Goal: Task Accomplishment & Management: Use online tool/utility

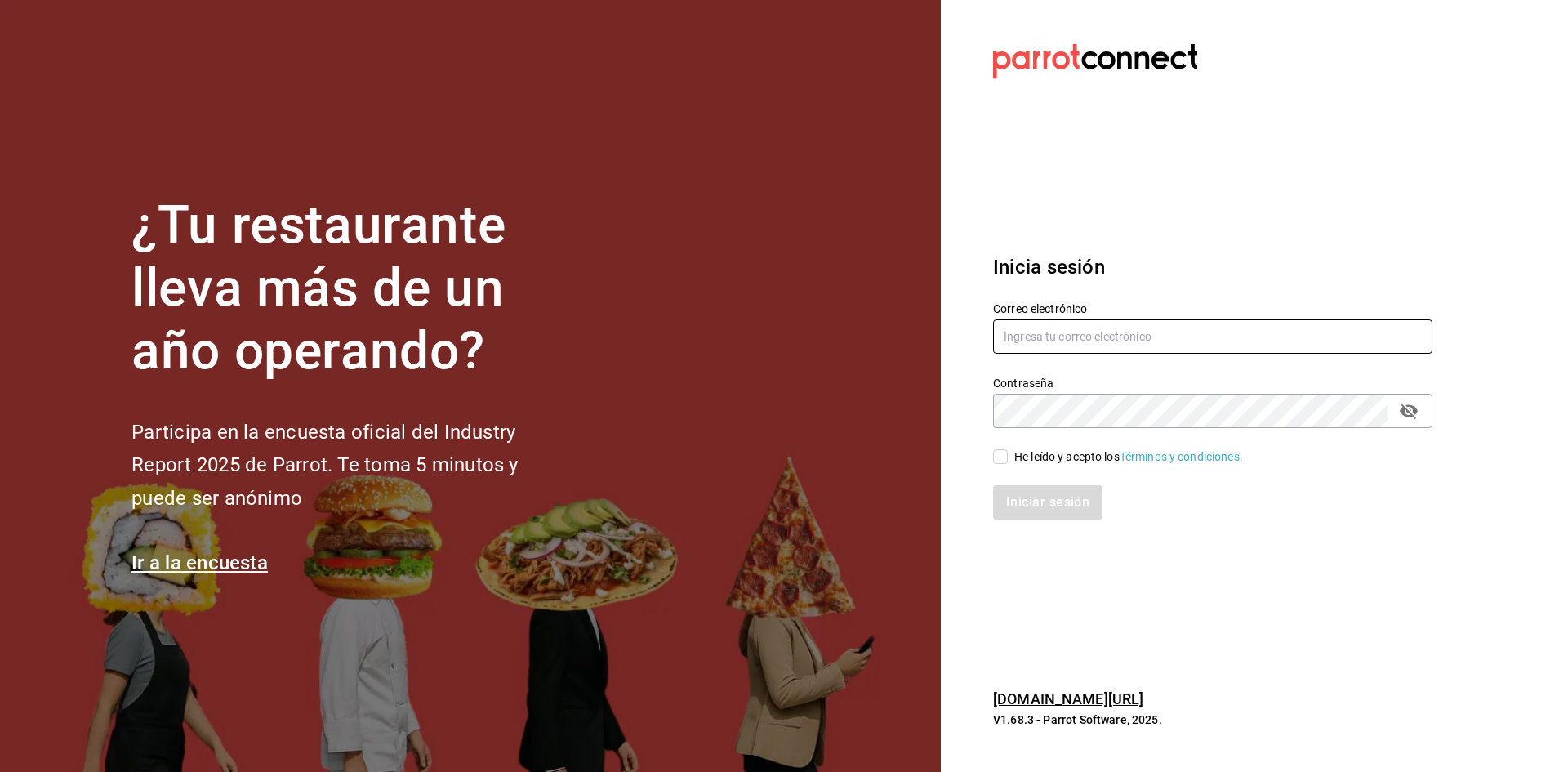
type input "seungwon@hotmail.com"
click at [1052, 453] on div "He leído y acepto los Términos y condiciones." at bounding box center [1129, 457] width 229 height 17
click at [1008, 453] on input "He leído y acepto los Términos y condiciones." at bounding box center [1000, 457] width 15 height 15
checkbox input "true"
click at [1038, 495] on button "Iniciar sesión" at bounding box center [1048, 502] width 111 height 35
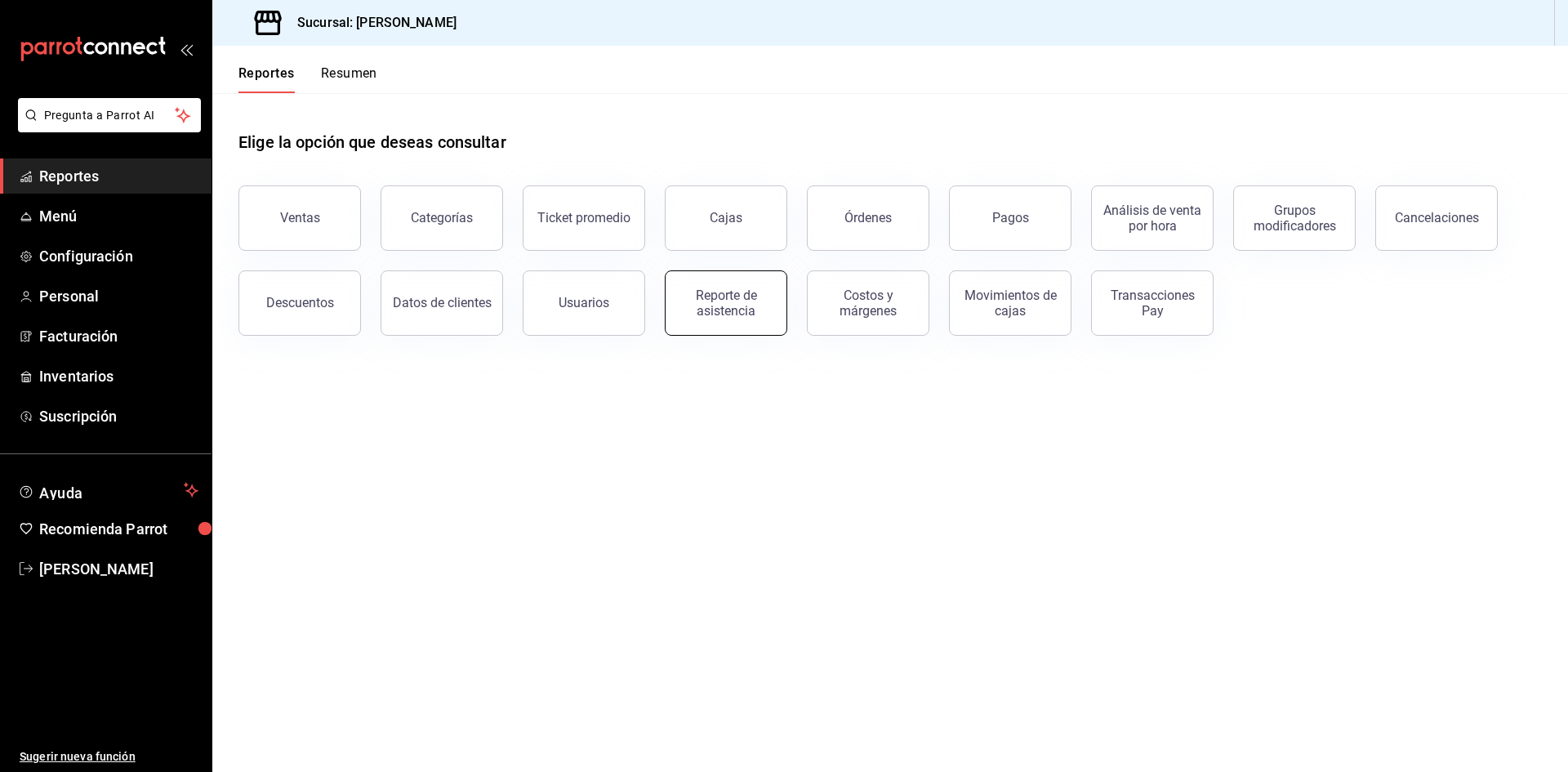
click at [725, 310] on div "Reporte de asistencia" at bounding box center [726, 303] width 101 height 31
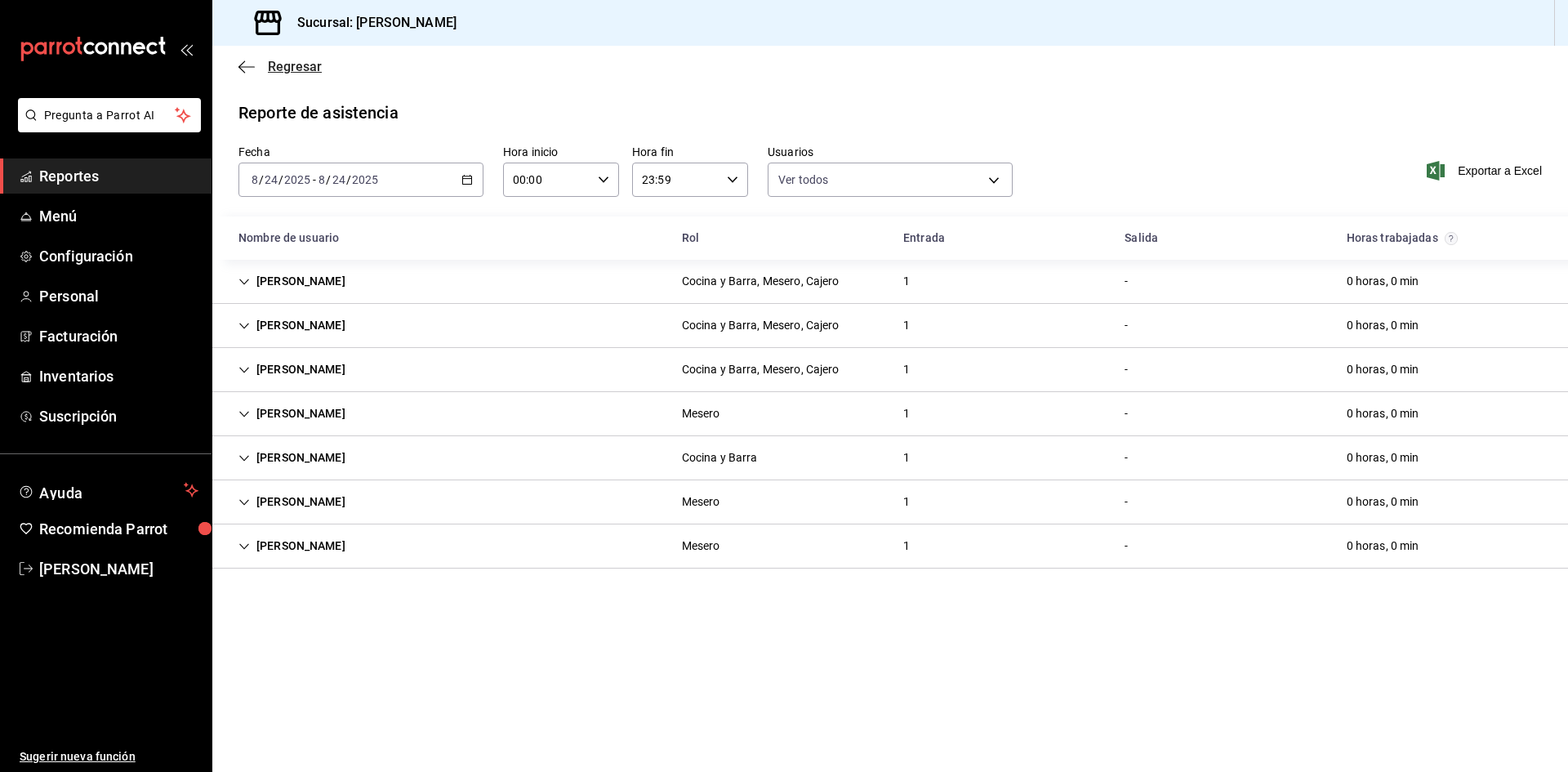
click at [244, 63] on icon "button" at bounding box center [246, 67] width 16 height 15
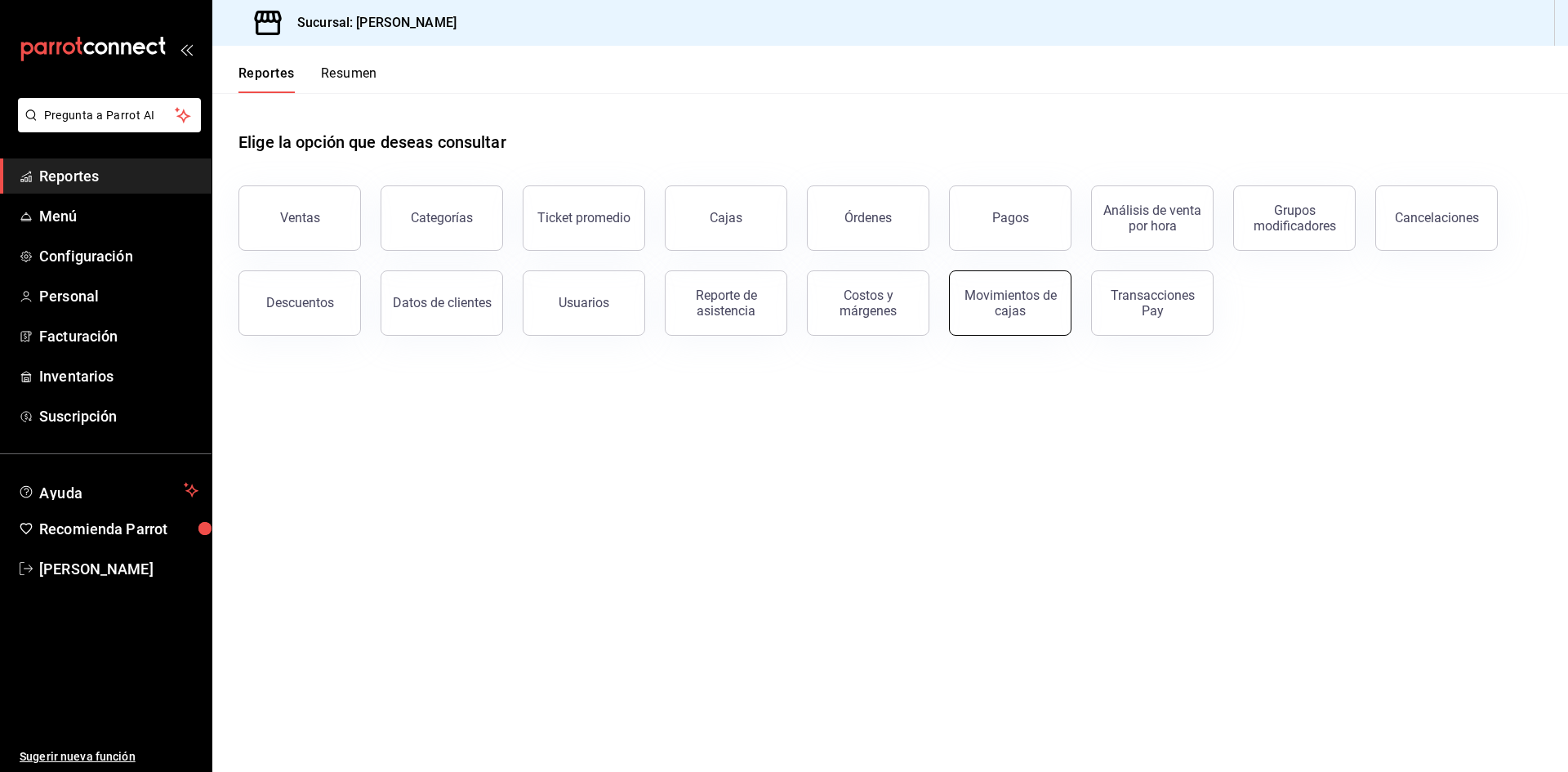
click at [1022, 326] on button "Movimientos de cajas" at bounding box center [1010, 304] width 123 height 66
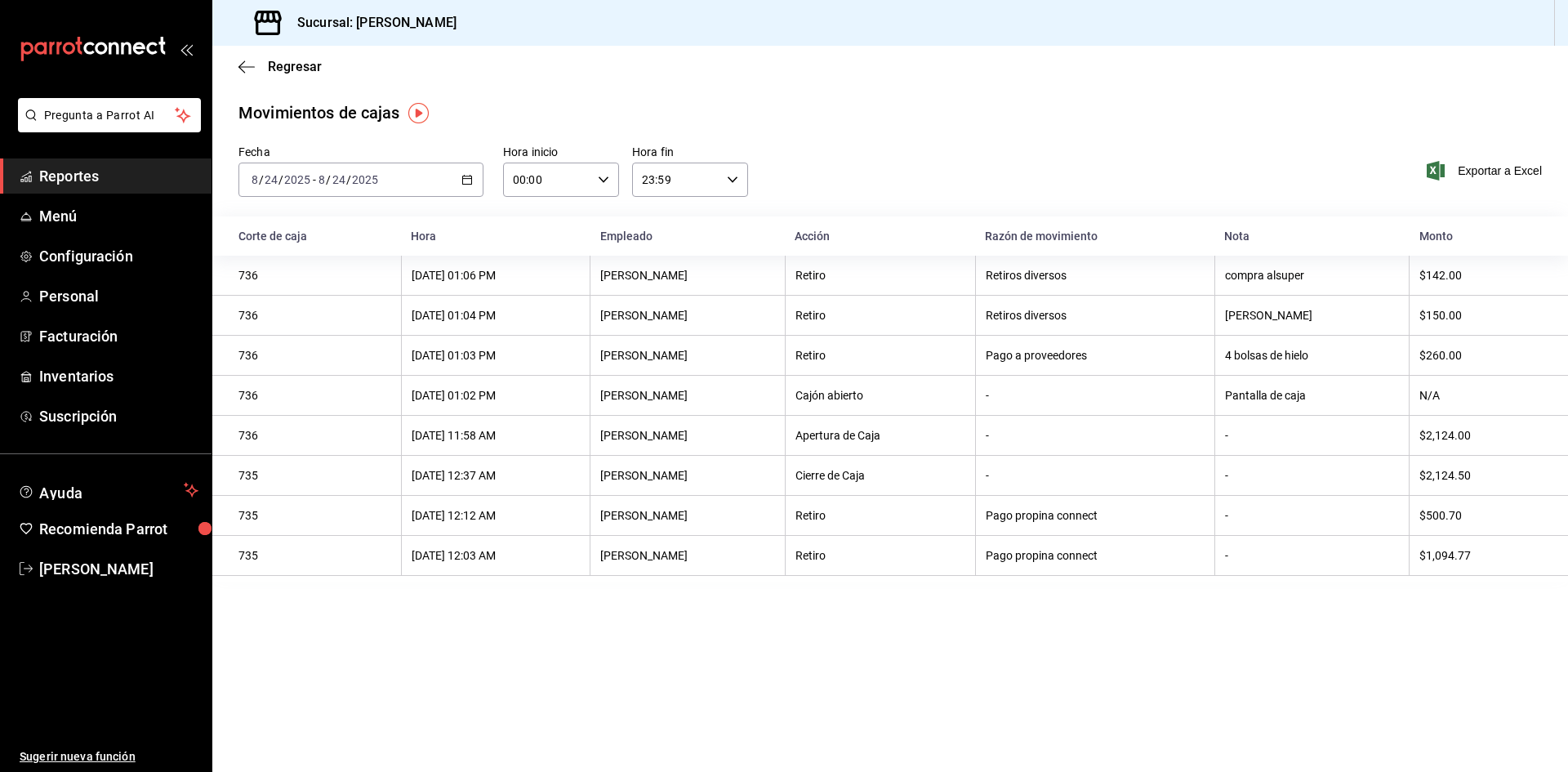
click at [1105, 426] on th "-" at bounding box center [1095, 436] width 240 height 40
click at [458, 163] on div "[DATE] [DATE] - [DATE] [DATE]" at bounding box center [362, 180] width 245 height 35
click at [319, 413] on span "Rango de fechas" at bounding box center [315, 413] width 126 height 17
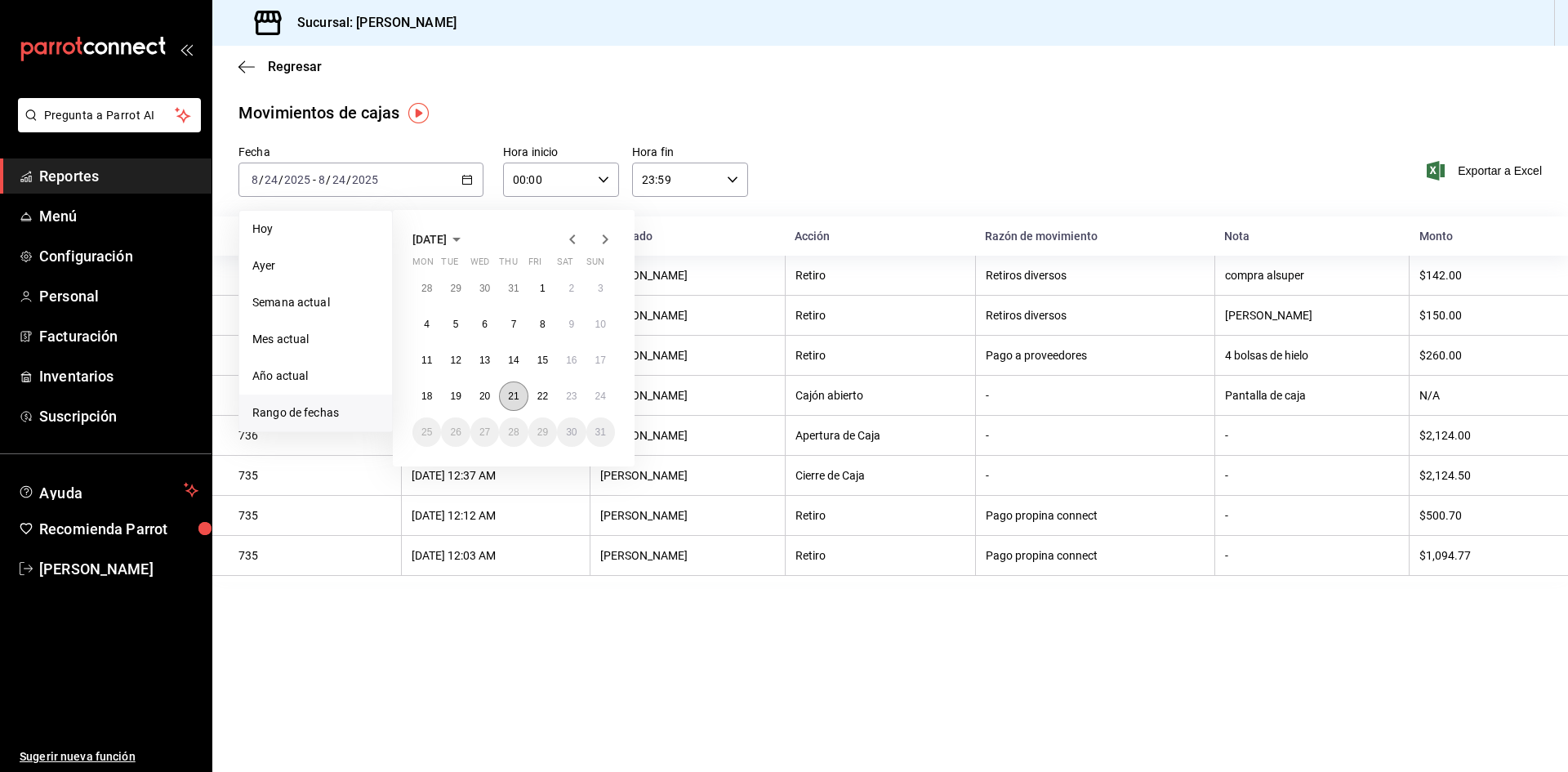
click at [509, 397] on abbr "21" at bounding box center [512, 396] width 10 height 11
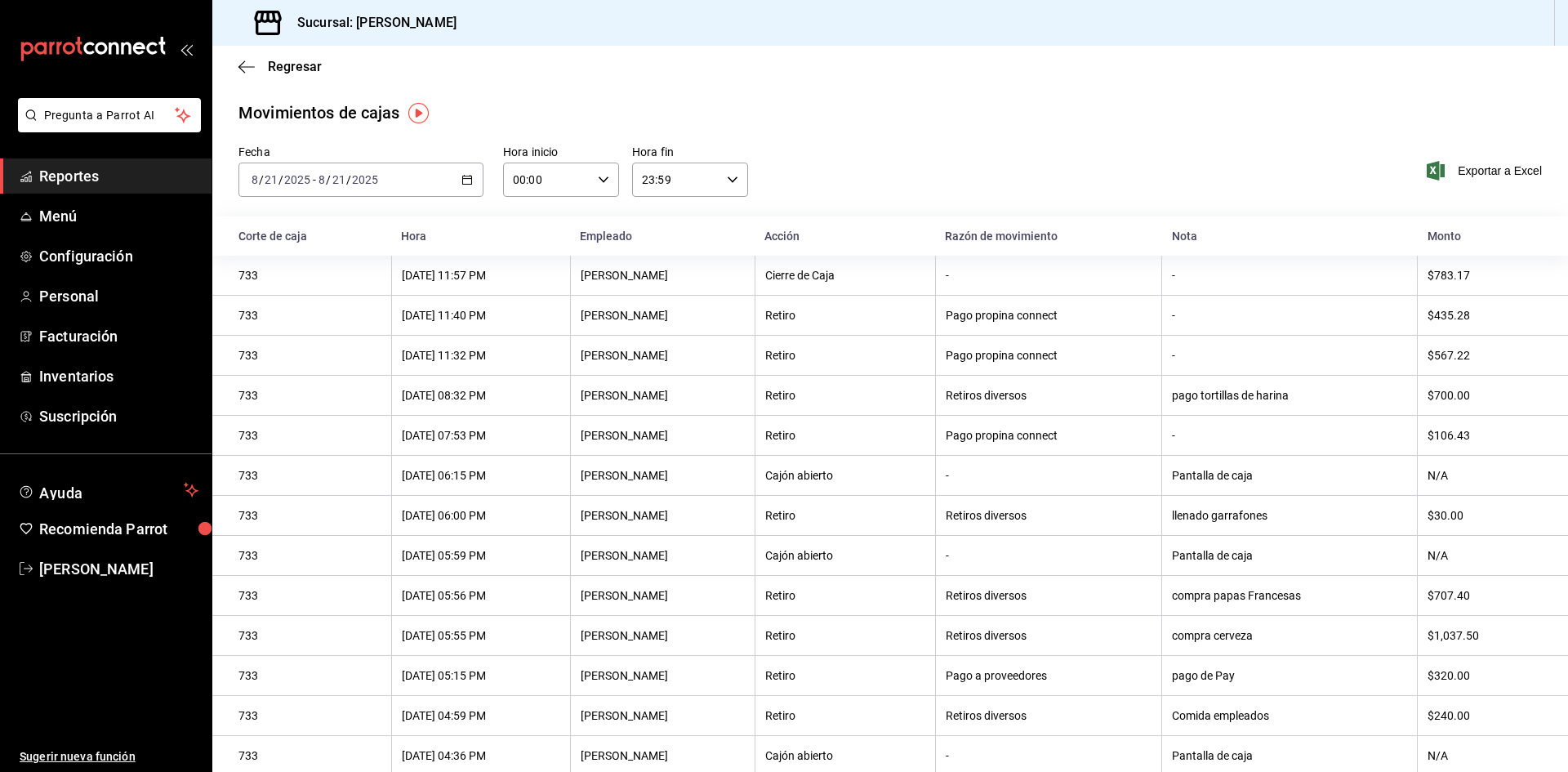
click at [462, 170] on div "[DATE] [DATE] - [DATE] [DATE]" at bounding box center [362, 180] width 245 height 35
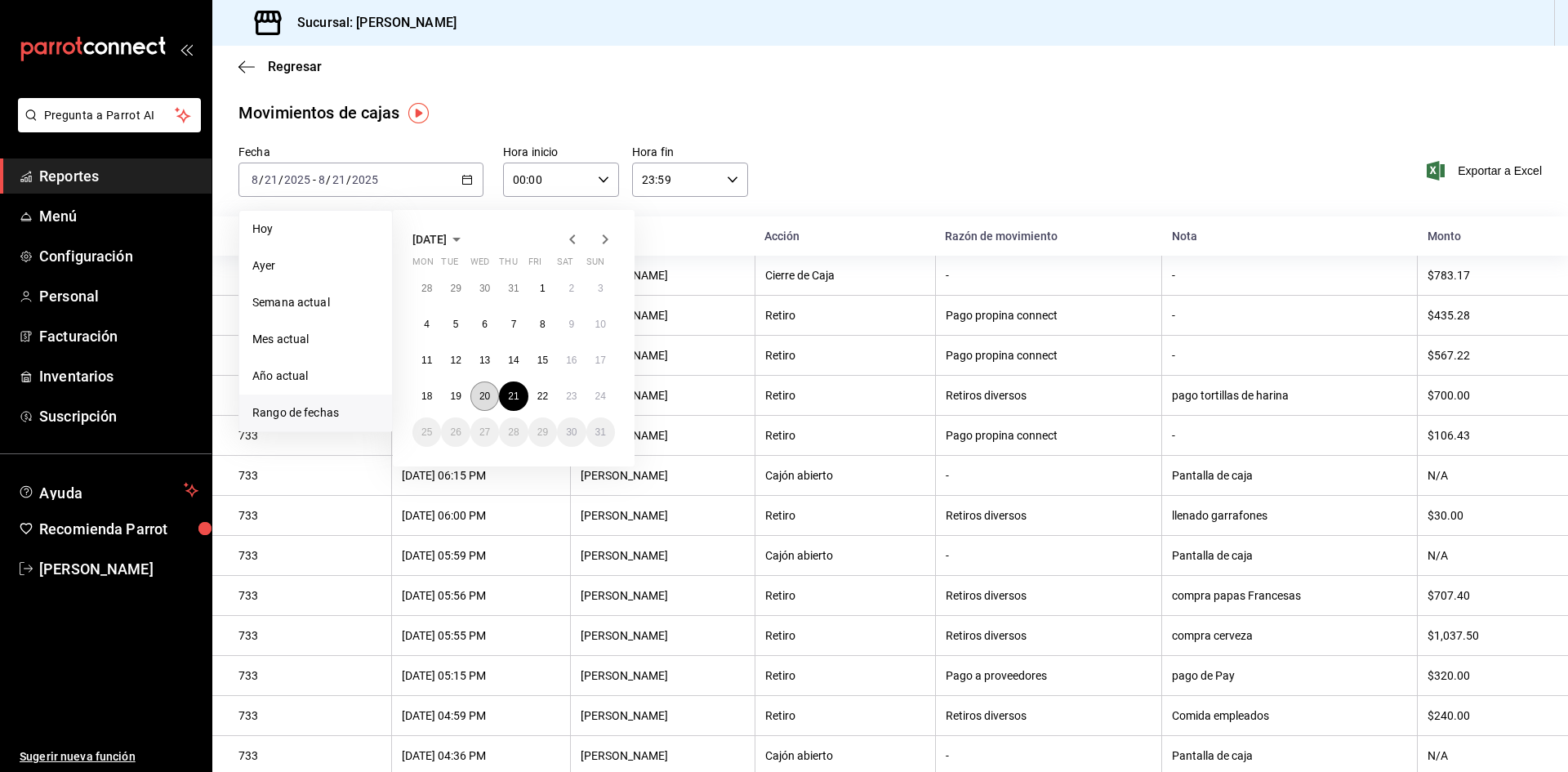
click at [482, 393] on abbr "20" at bounding box center [484, 396] width 10 height 11
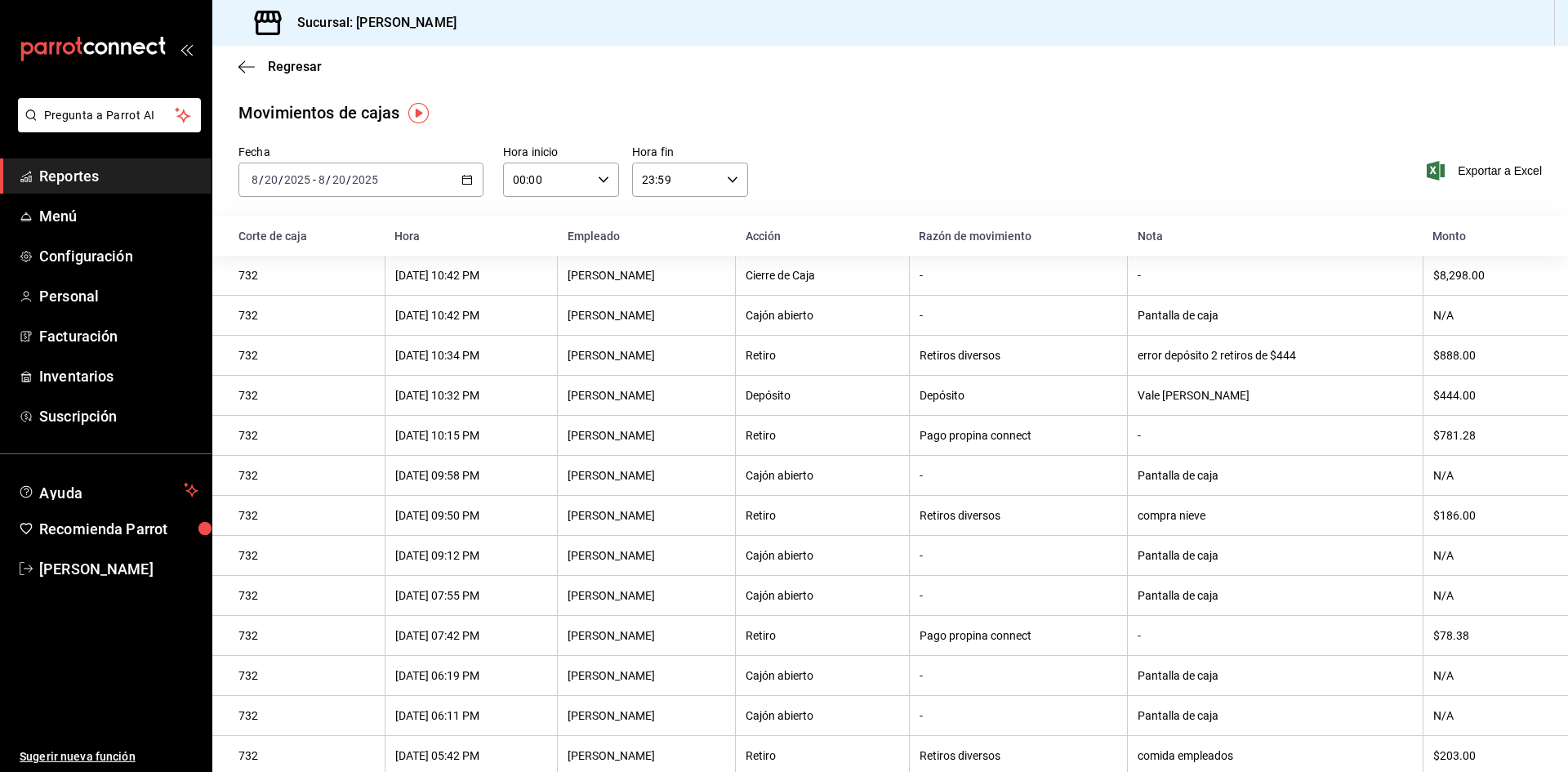
click at [465, 173] on div "[DATE] [DATE] - [DATE] [DATE]" at bounding box center [362, 180] width 245 height 35
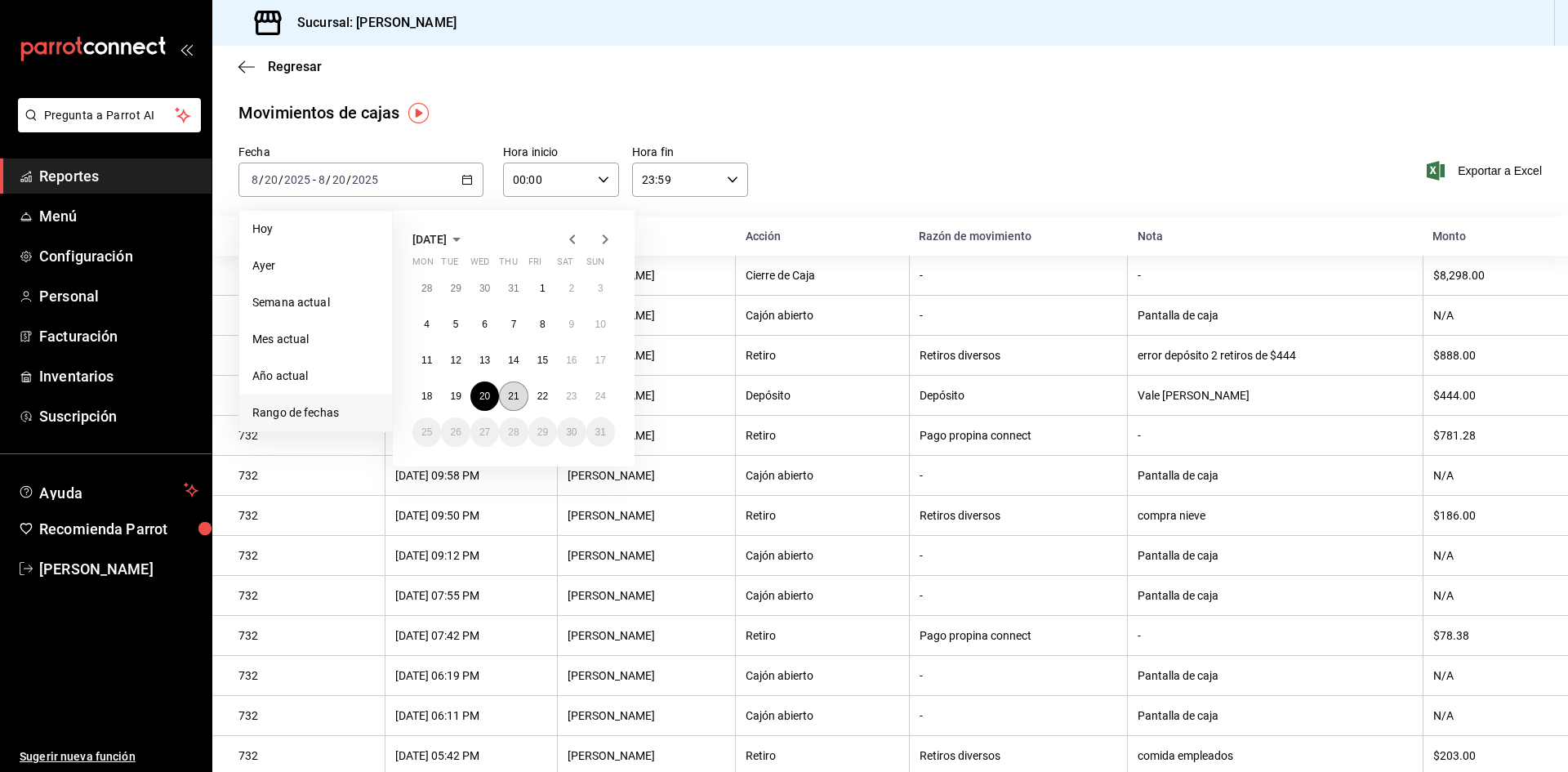
click at [511, 399] on abbr "21" at bounding box center [512, 396] width 10 height 11
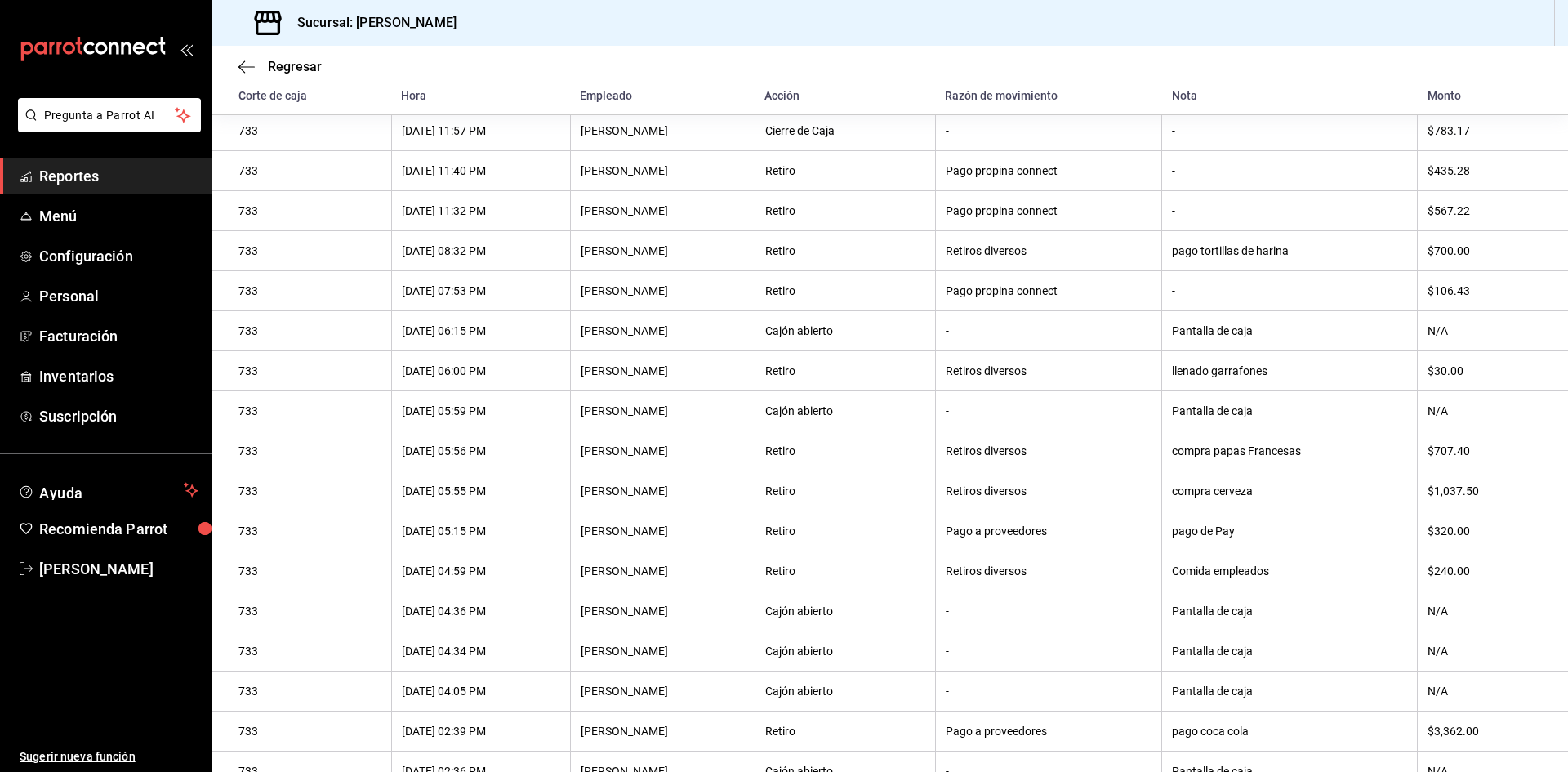
scroll to position [175, 0]
drag, startPoint x: 1401, startPoint y: 486, endPoint x: 792, endPoint y: 482, distance: 609.0
click at [792, 482] on tr "733 [DATE] 05:55 PM [PERSON_NAME] Retiro Retiros diversos compra cerveza $1,037…" at bounding box center [891, 491] width 1356 height 40
drag, startPoint x: 1410, startPoint y: 461, endPoint x: 954, endPoint y: 466, distance: 456.0
click at [954, 466] on tr "733 [DATE] 05:56 PM [PERSON_NAME] Retiro Retiros diversos compra papas Francesa…" at bounding box center [891, 451] width 1356 height 40
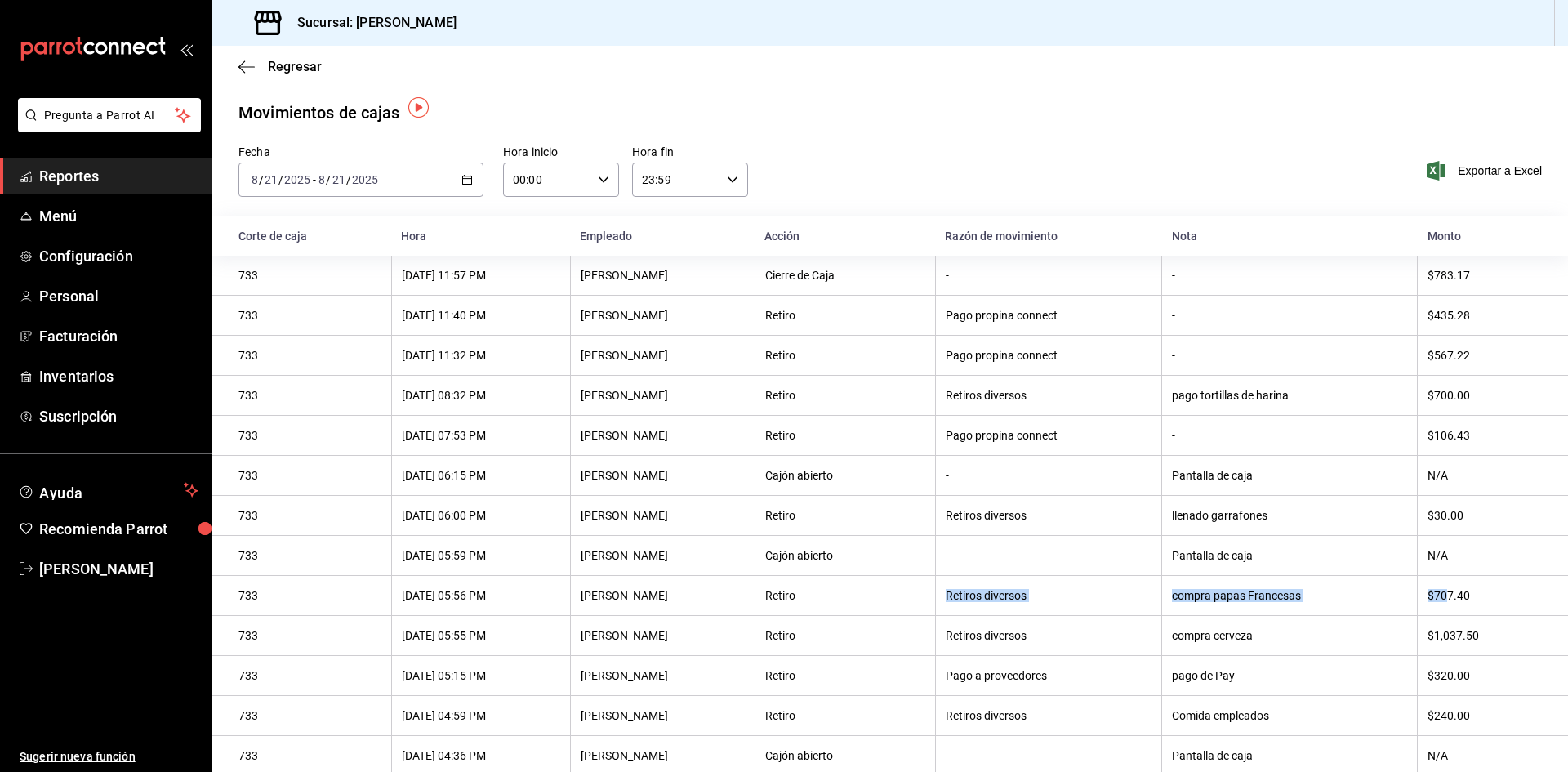
scroll to position [0, 0]
click at [466, 180] on icon "button" at bounding box center [467, 180] width 11 height 11
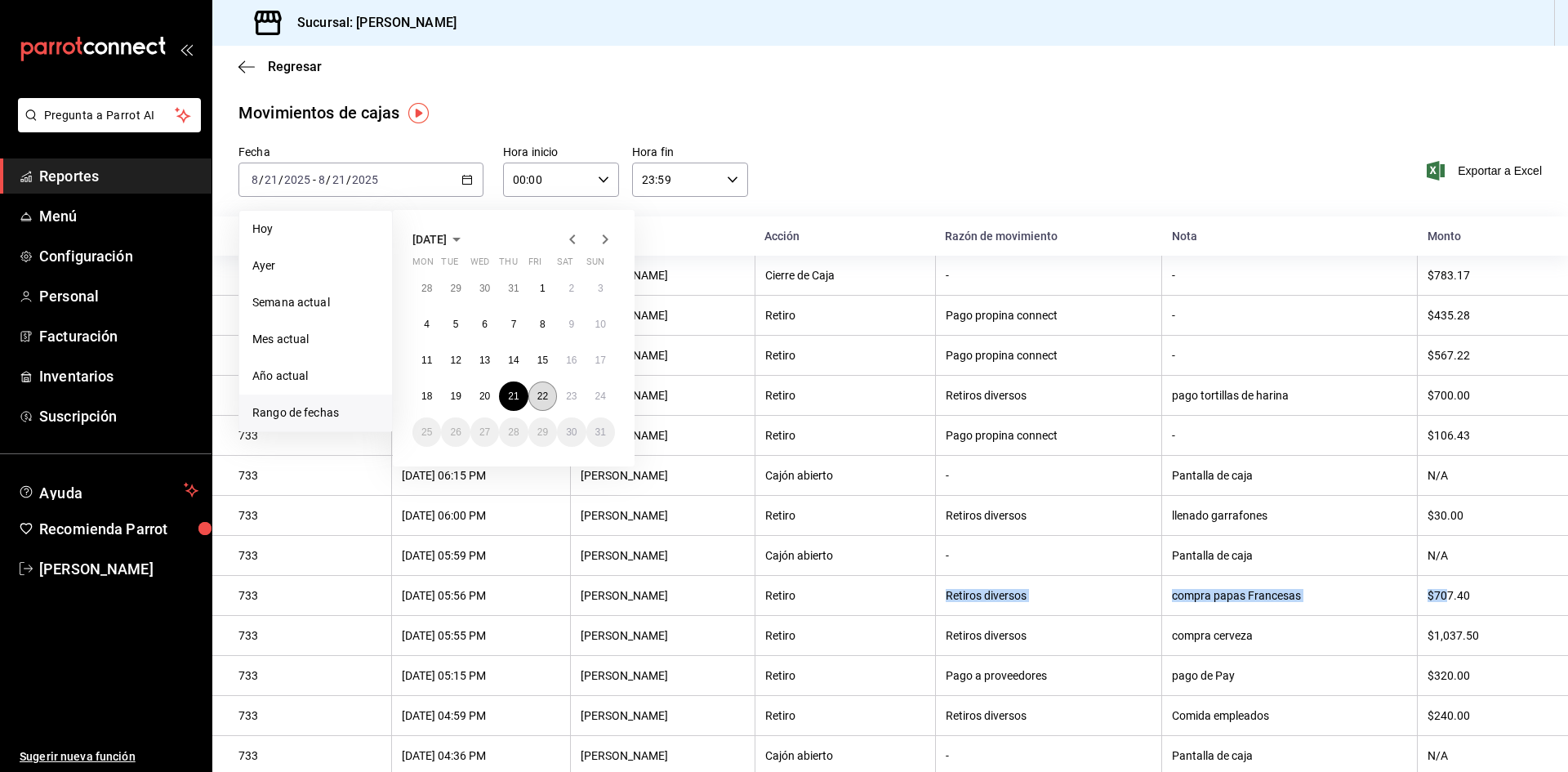
click at [540, 393] on abbr "22" at bounding box center [542, 396] width 10 height 11
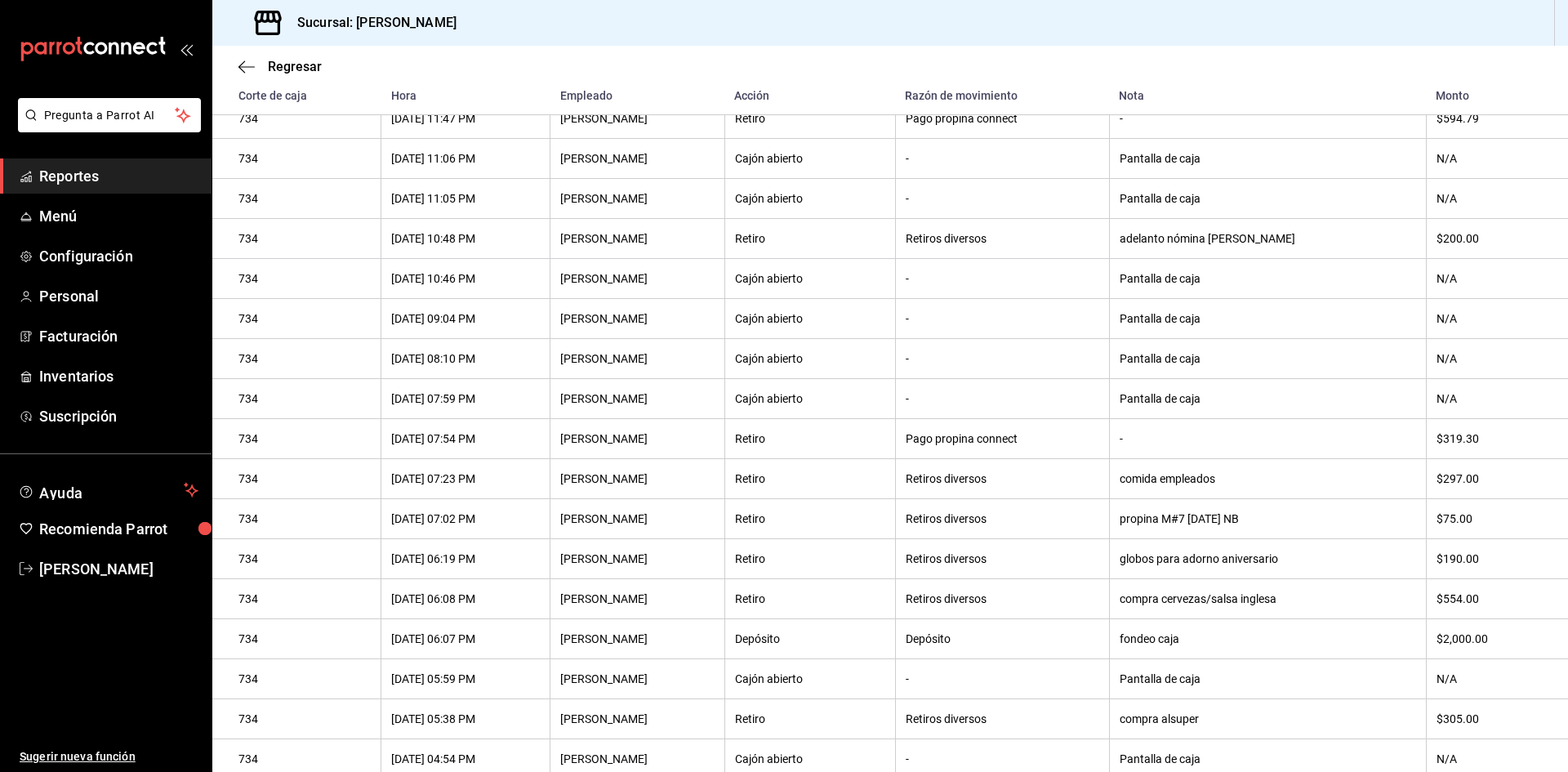
scroll to position [461, 0]
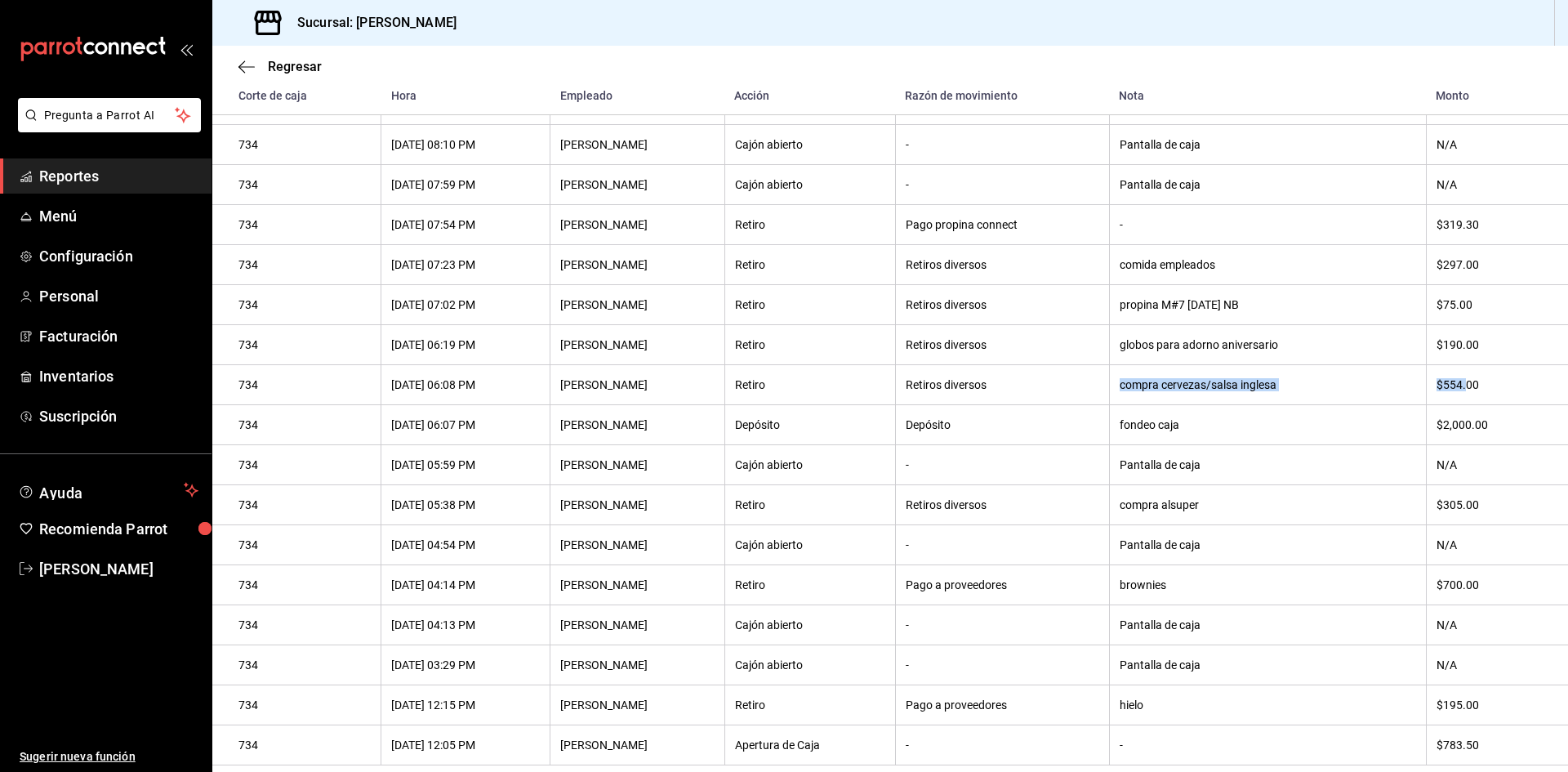
drag, startPoint x: 1459, startPoint y: 373, endPoint x: 1062, endPoint y: 367, distance: 397.0
click at [1062, 367] on tr "734 [DATE] 06:08 PM [PERSON_NAME] Retiro Retiros diversos compra cervezas/salsa…" at bounding box center [891, 385] width 1356 height 40
drag, startPoint x: 1372, startPoint y: 287, endPoint x: 1005, endPoint y: 304, distance: 367.4
click at [1005, 304] on tr "734 [DATE] 07:02 PM [PERSON_NAME] Retiro Retiros diversos propina M#7 [DATE] NB…" at bounding box center [891, 304] width 1356 height 40
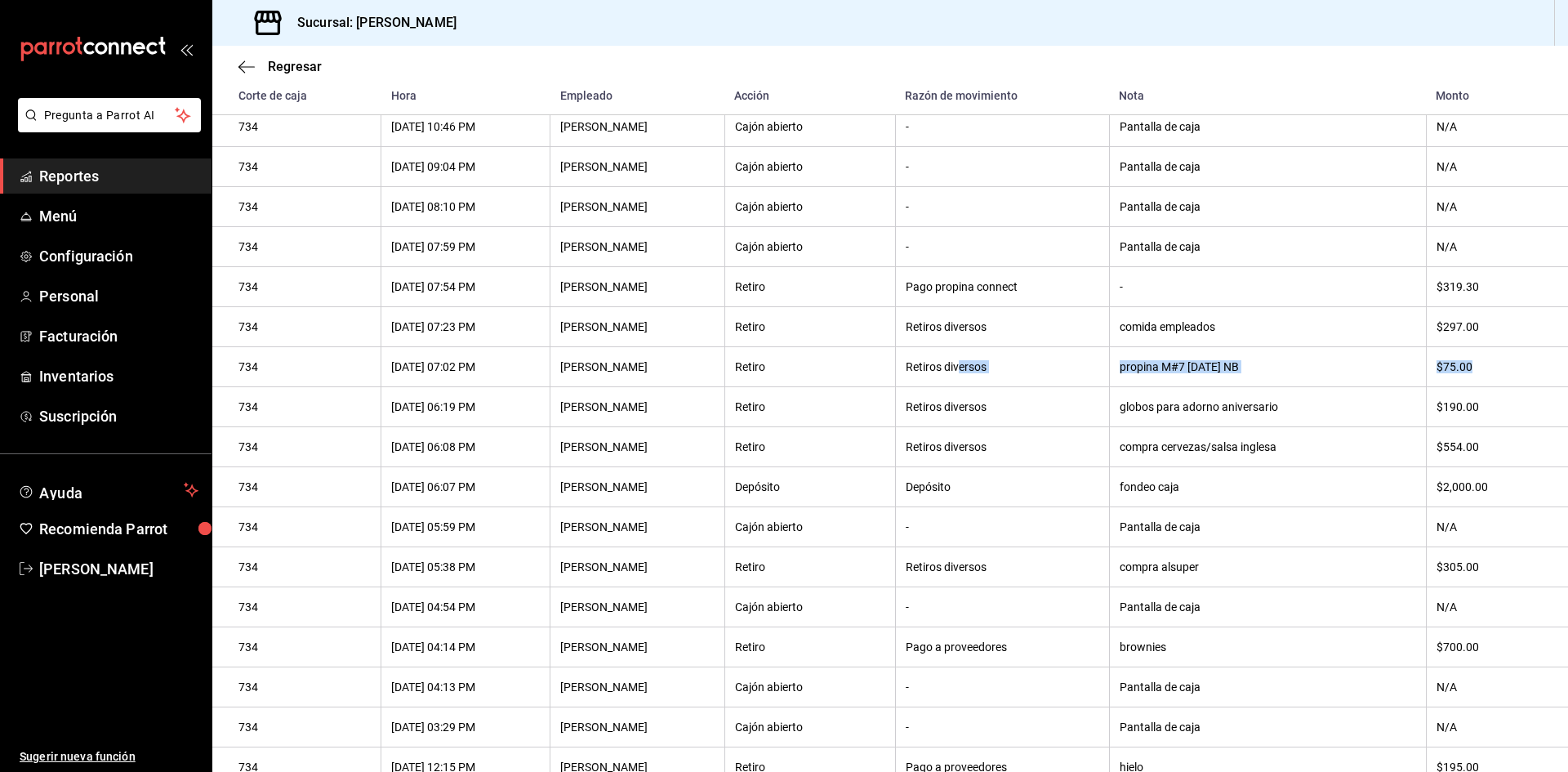
scroll to position [379, 0]
drag, startPoint x: 1008, startPoint y: 342, endPoint x: 1469, endPoint y: 330, distance: 461.2
click at [1469, 330] on tr "734 [DATE] 07:23 PM [PERSON_NAME] Retiro Retiros diversos comida empleados $297…" at bounding box center [891, 327] width 1356 height 40
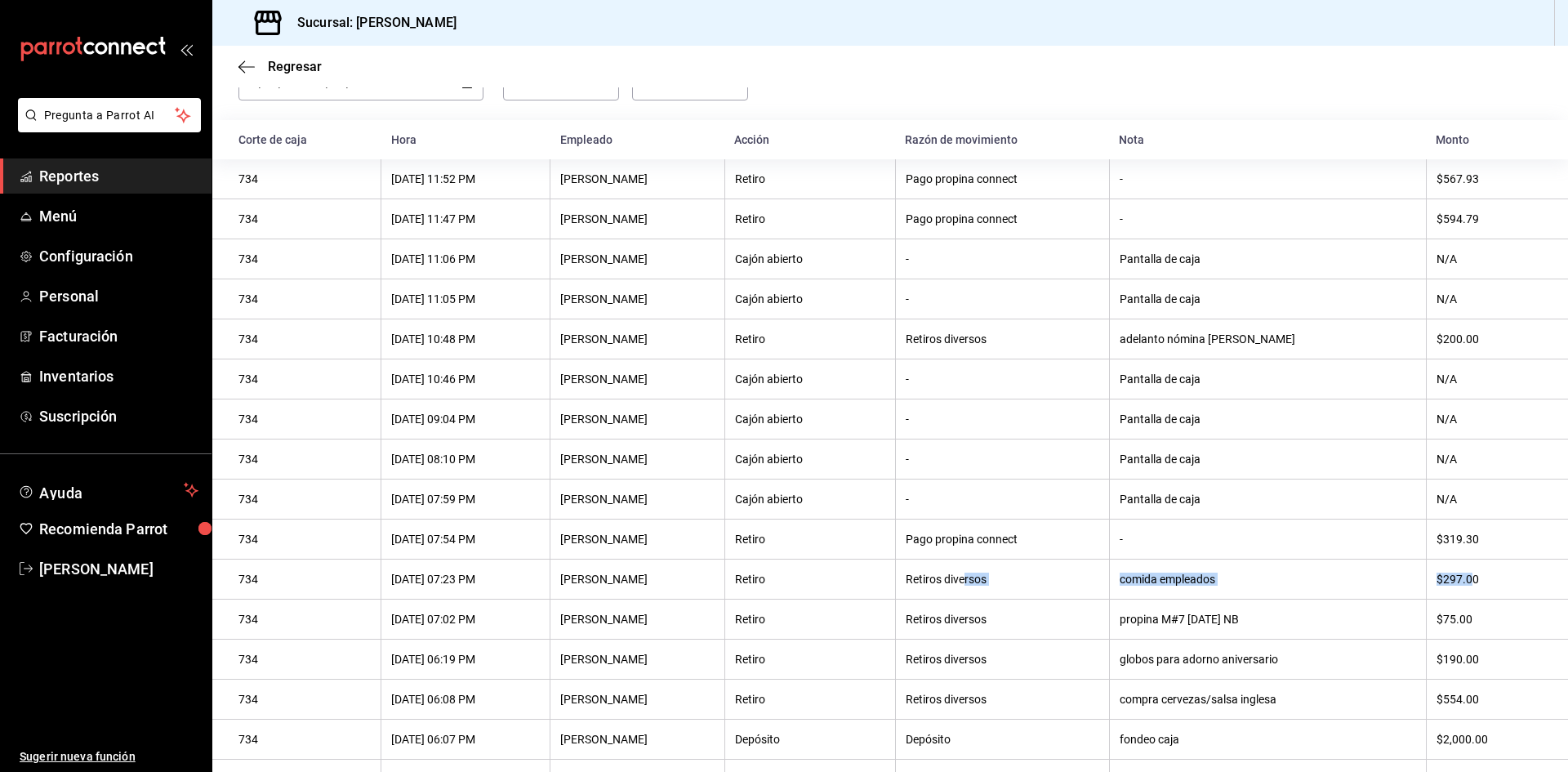
scroll to position [52, 0]
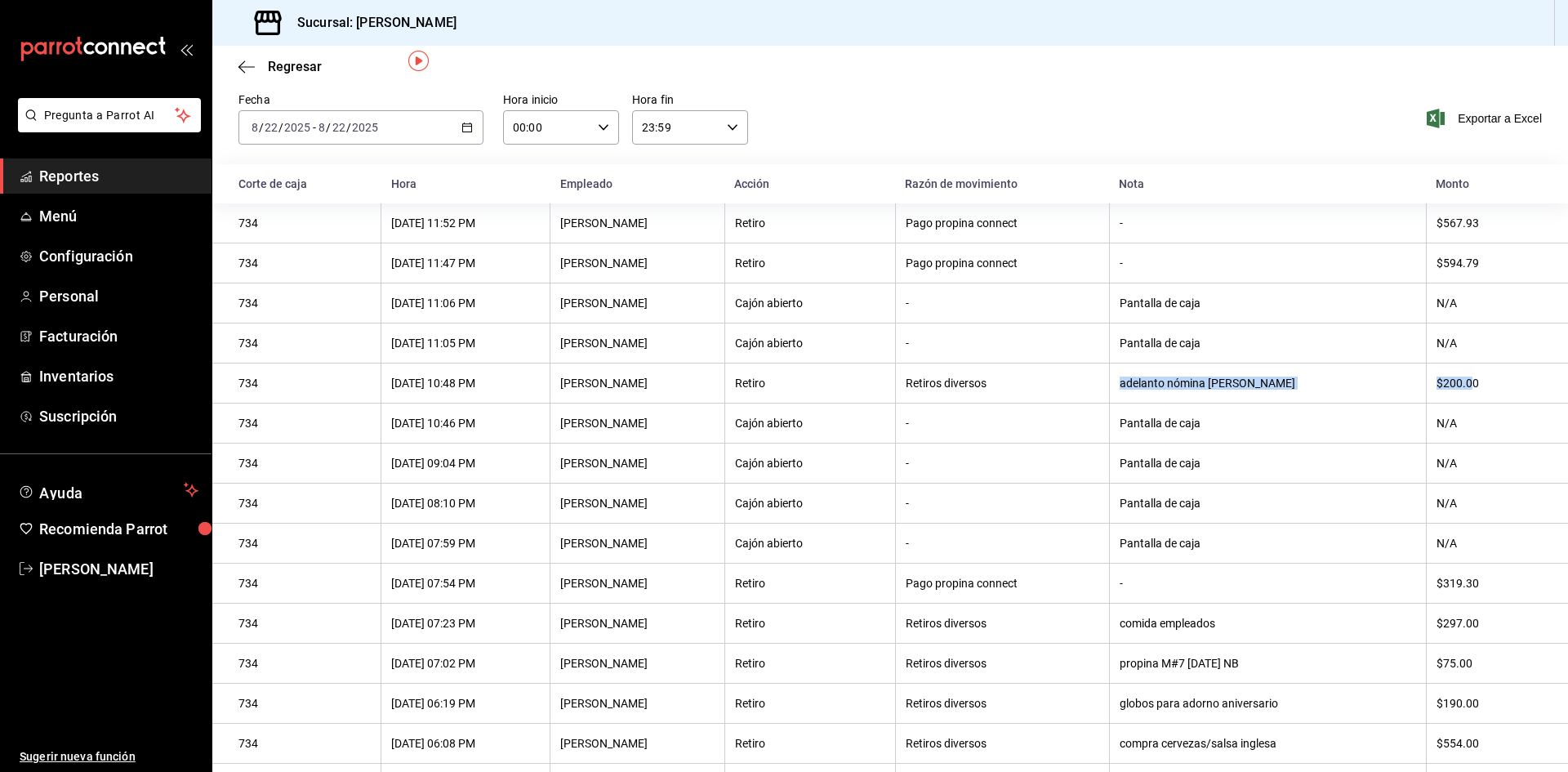
drag, startPoint x: 1464, startPoint y: 384, endPoint x: 1105, endPoint y: 393, distance: 359.1
click at [1106, 393] on tr "734 [DATE] 10:48 PM [PERSON_NAME] Retiro Retiros diversos adelanto nómina [PERS…" at bounding box center [891, 383] width 1356 height 40
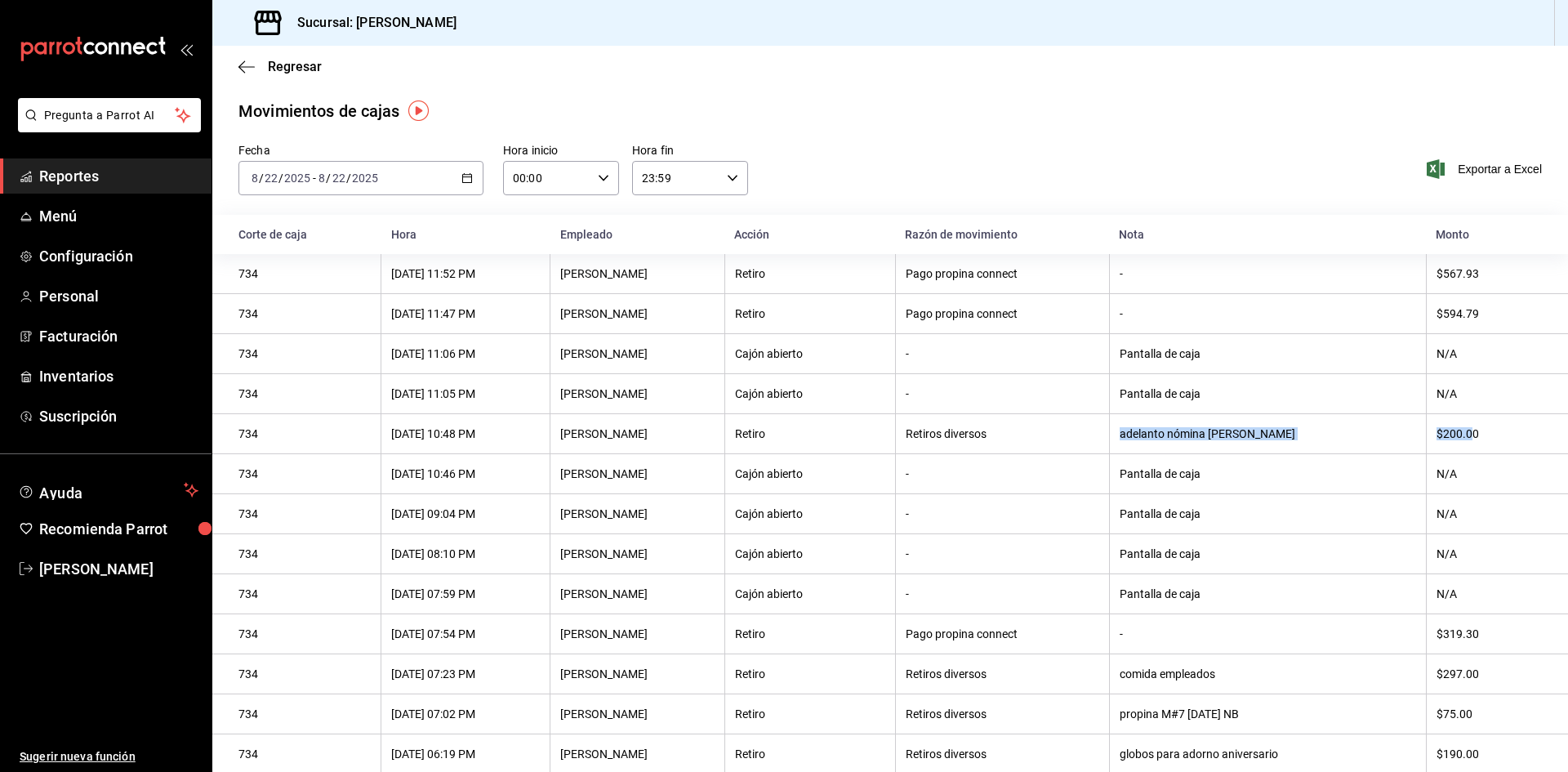
scroll to position [0, 0]
click at [470, 181] on div "[DATE] [DATE] - [DATE] [DATE]" at bounding box center [362, 180] width 245 height 35
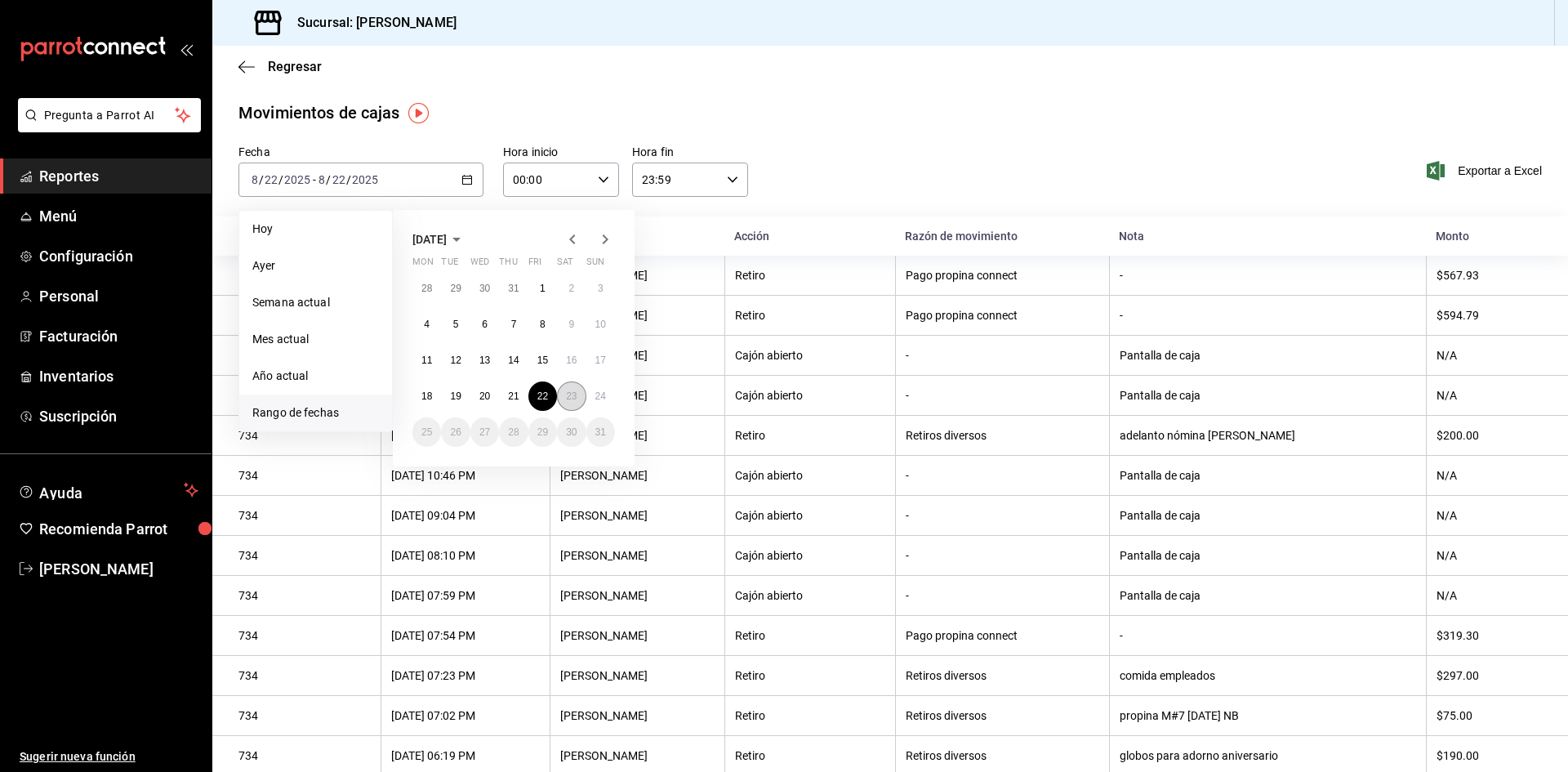
click at [569, 395] on abbr "23" at bounding box center [570, 396] width 10 height 11
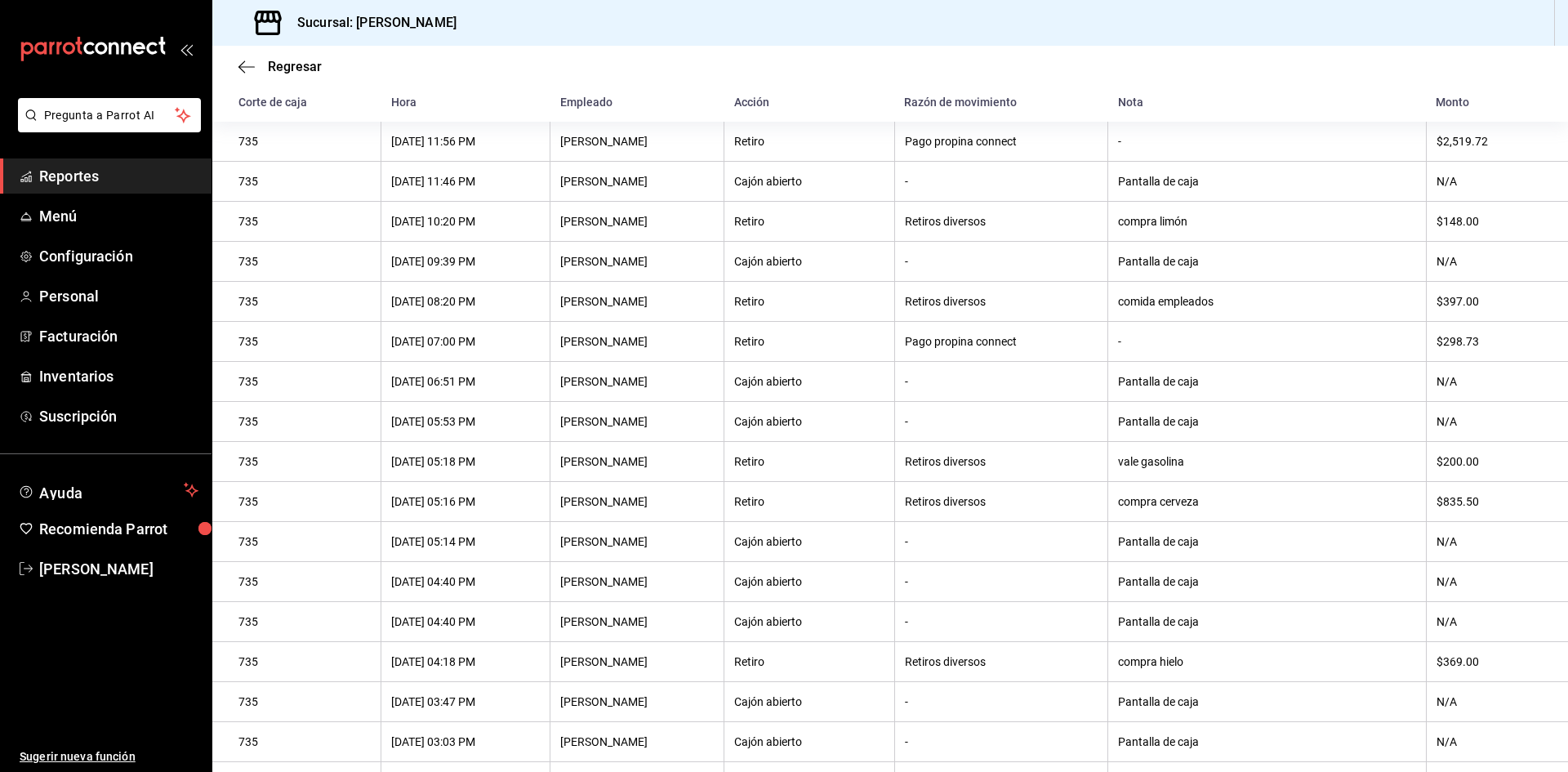
scroll to position [52, 0]
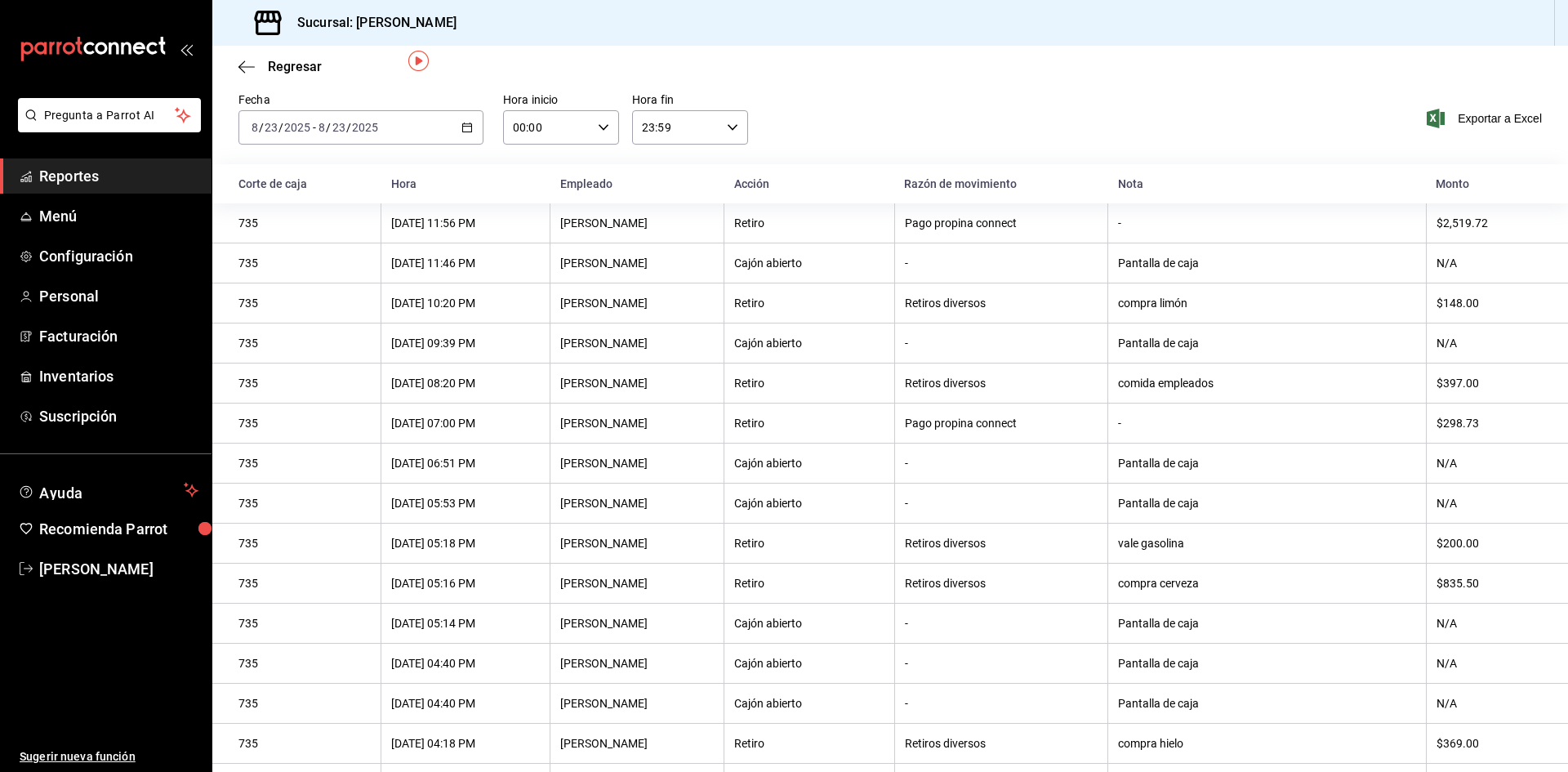
click at [475, 125] on div "[DATE] [DATE] - [DATE] [DATE]" at bounding box center [362, 127] width 245 height 35
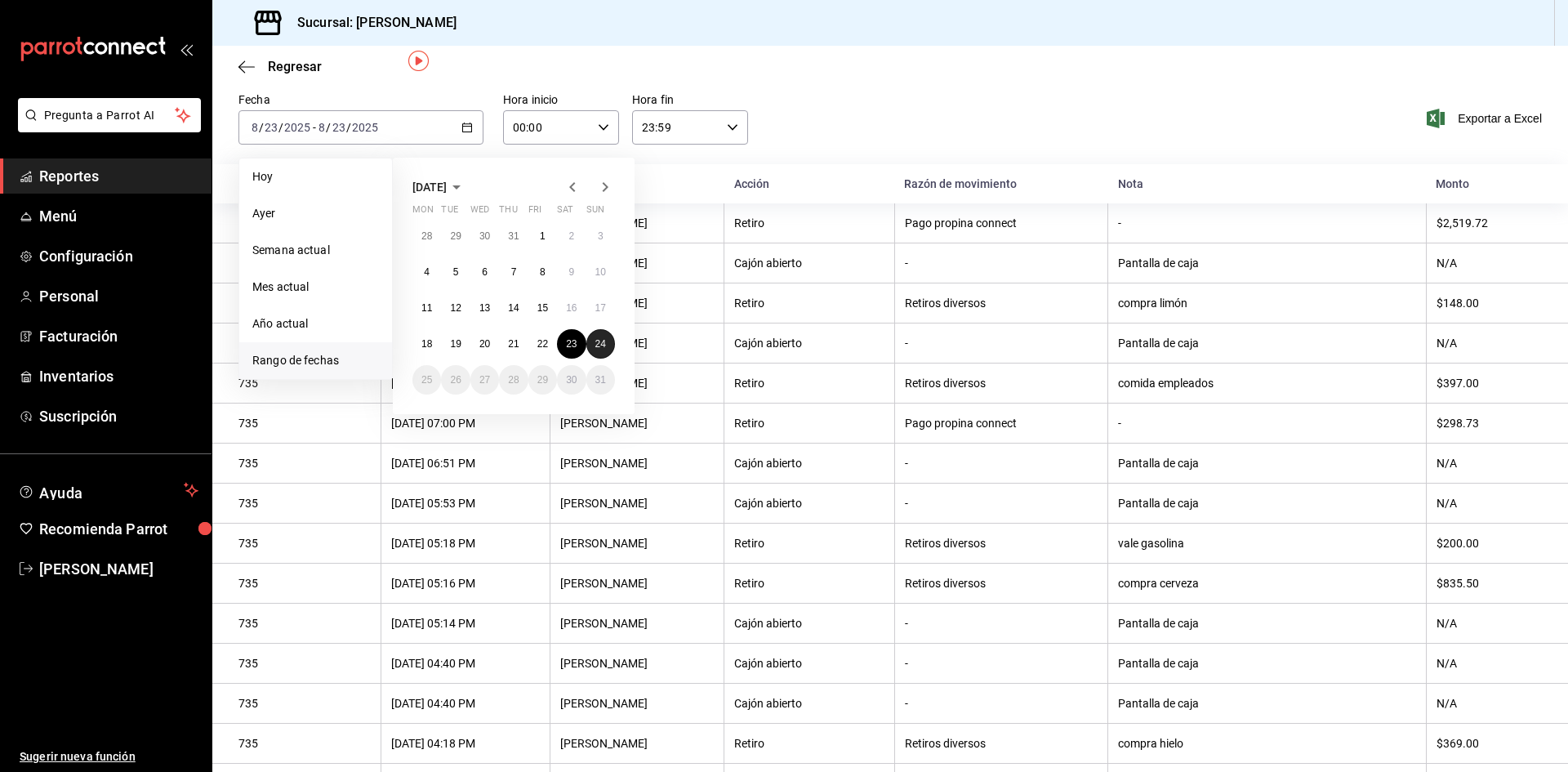
click at [598, 338] on abbr "24" at bounding box center [600, 344] width 10 height 11
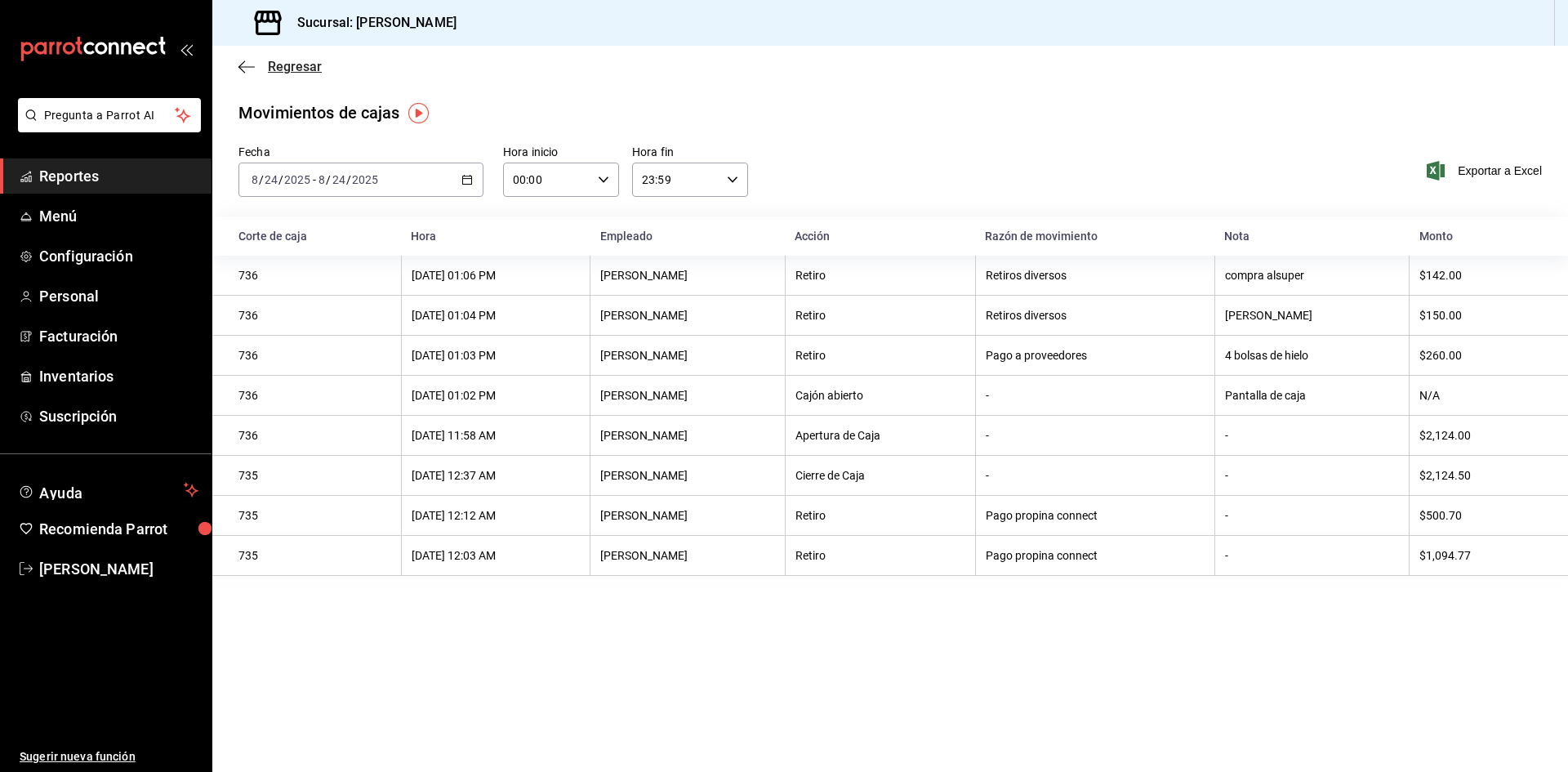
click at [248, 63] on icon "button" at bounding box center [246, 67] width 16 height 15
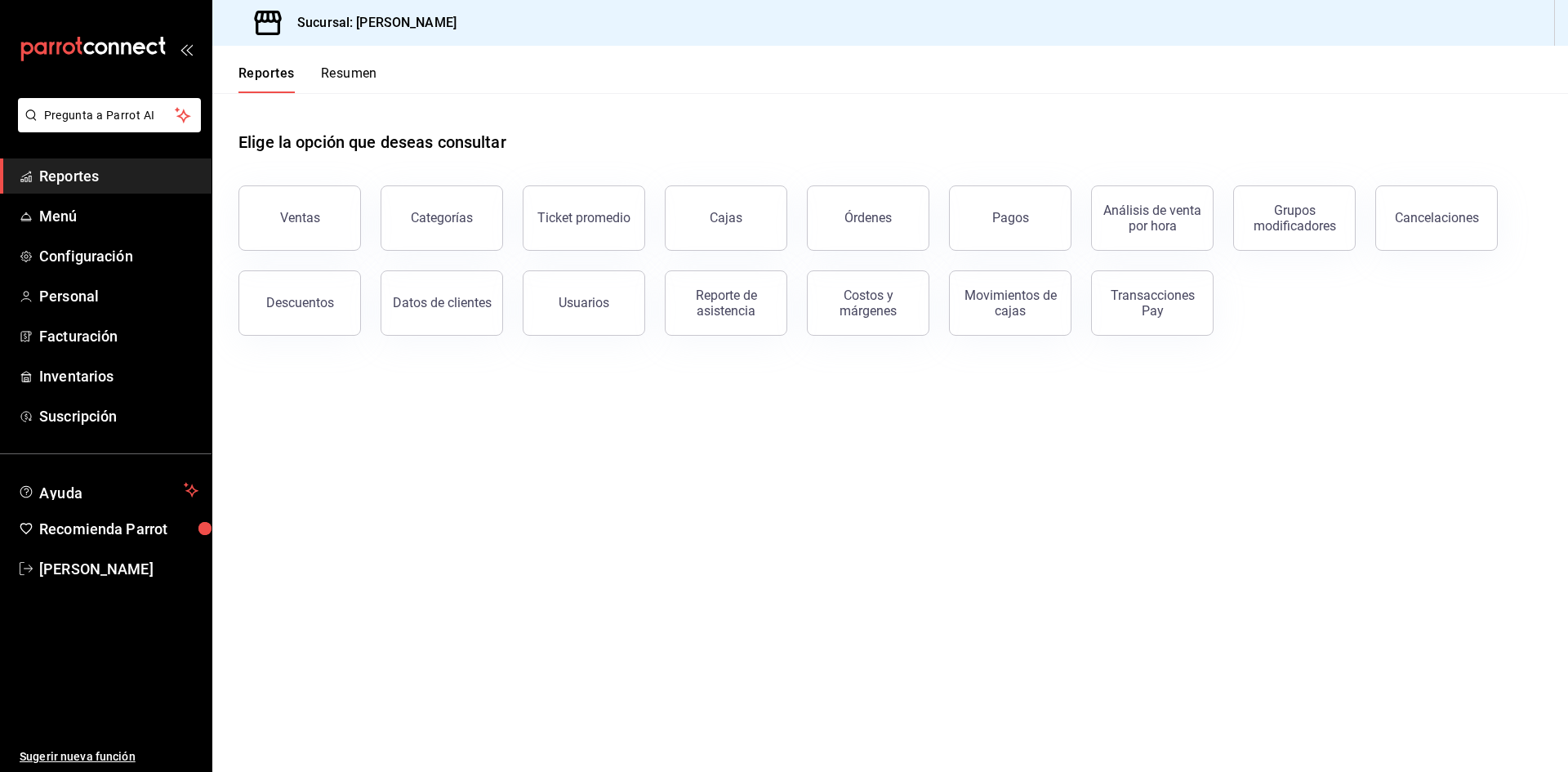
click at [374, 83] on button "Resumen" at bounding box center [349, 80] width 56 height 28
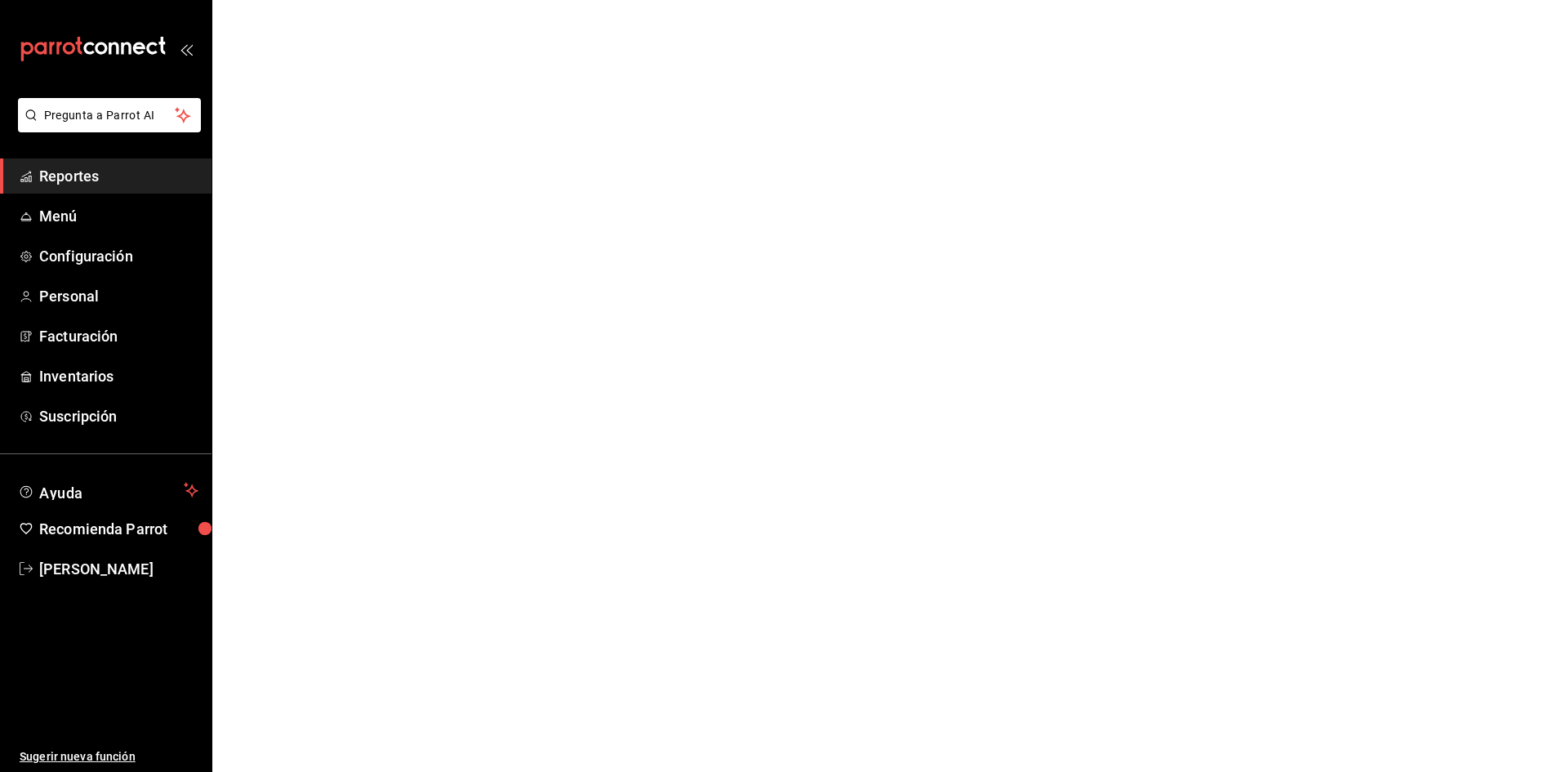
click at [367, 0] on html "Pregunta a Parrot AI Reportes Menú Configuración Personal Facturación Inventari…" at bounding box center [784, 0] width 1568 height 0
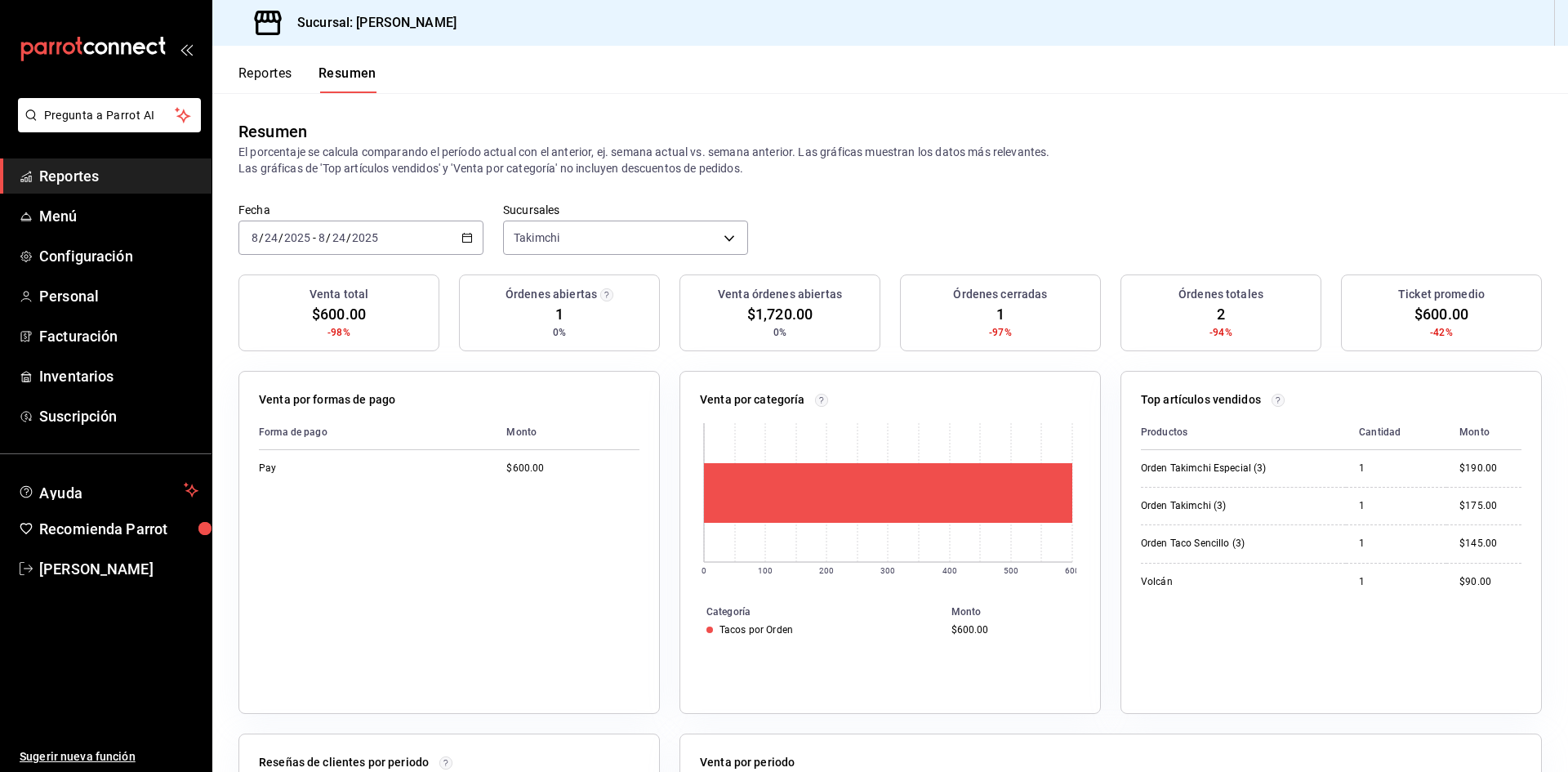
click at [289, 77] on button "Reportes" at bounding box center [266, 80] width 54 height 28
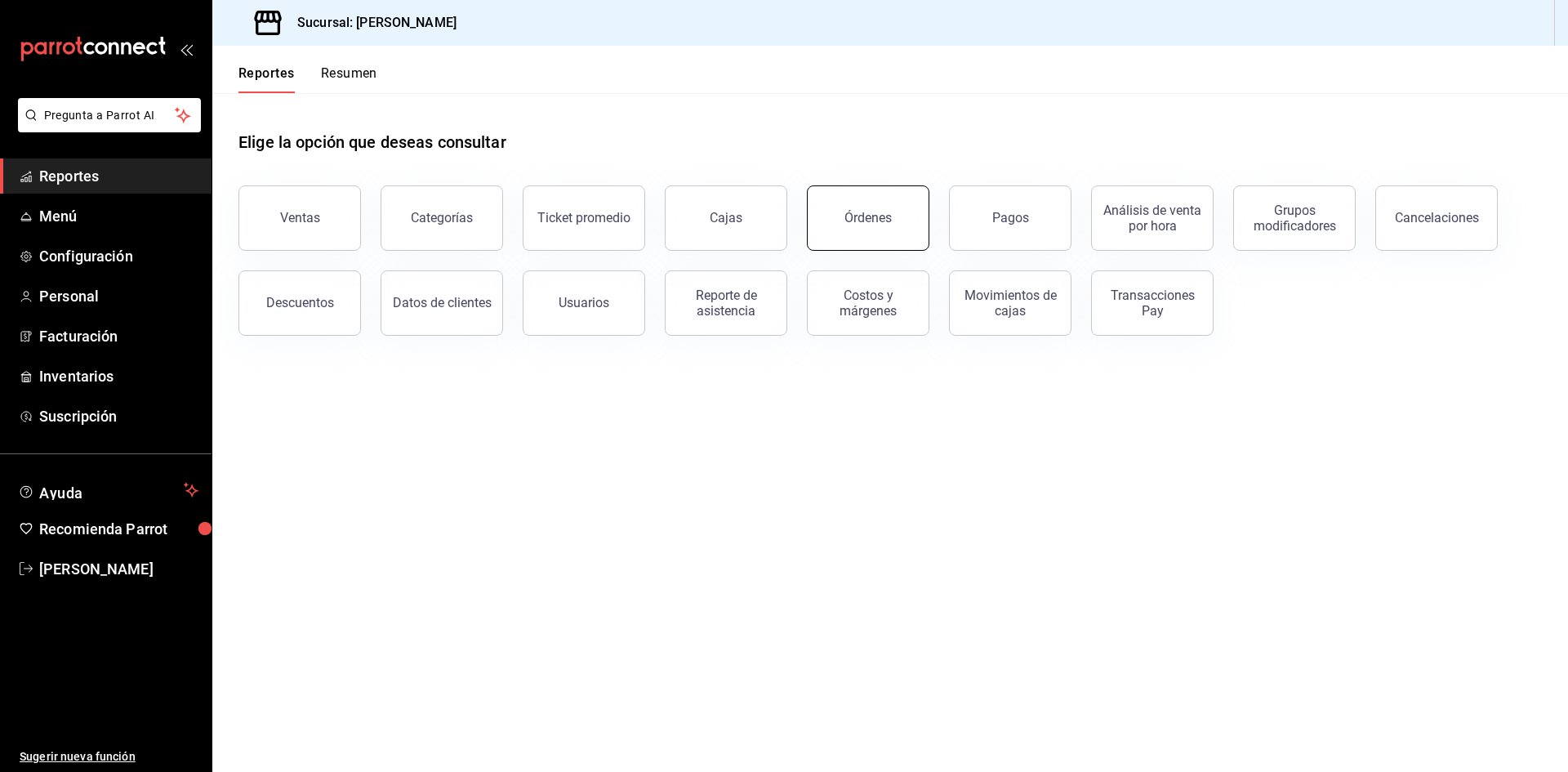
click at [895, 214] on button "Órdenes" at bounding box center [868, 218] width 123 height 66
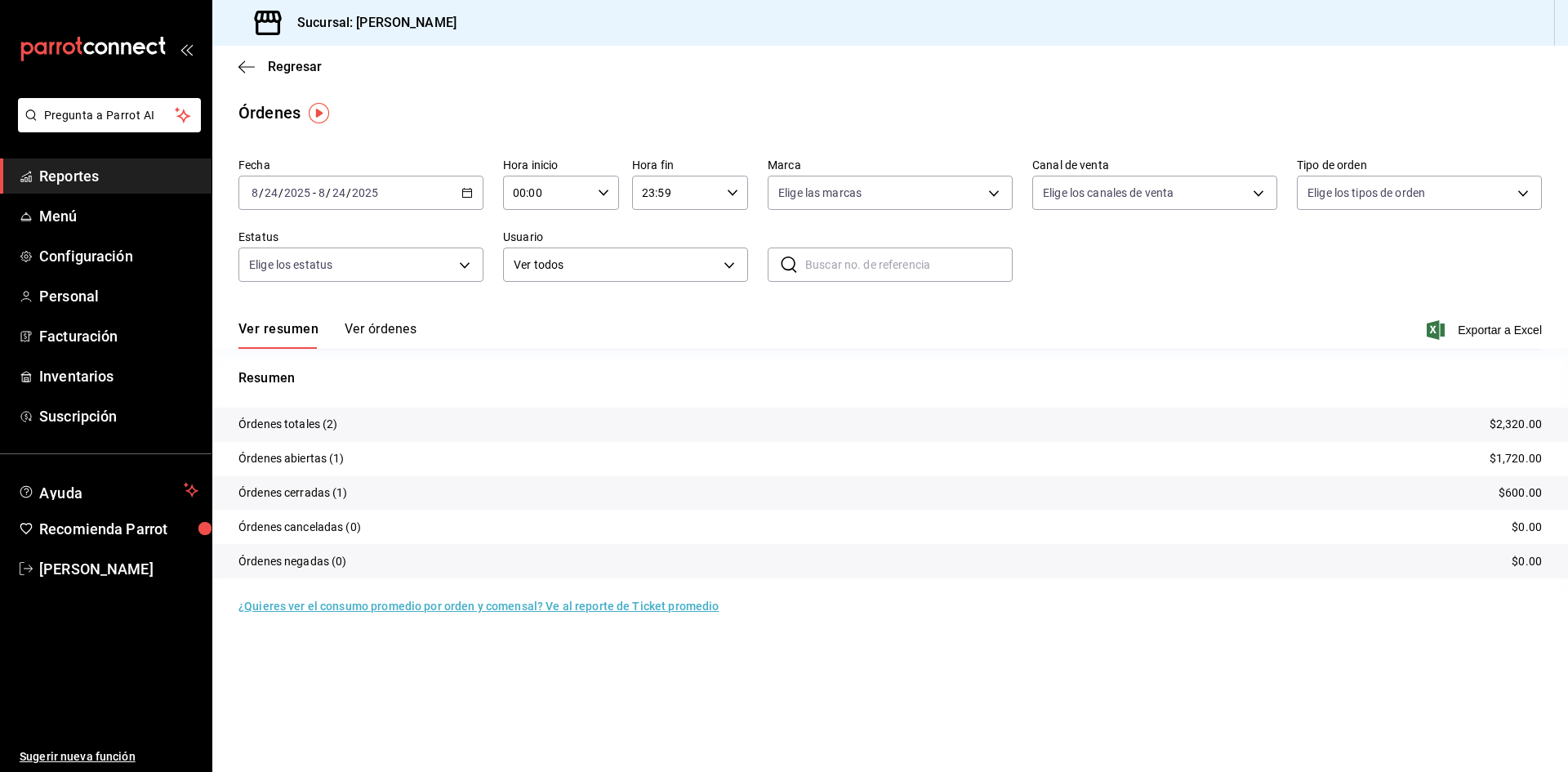
click at [384, 341] on button "Ver órdenes" at bounding box center [380, 335] width 72 height 28
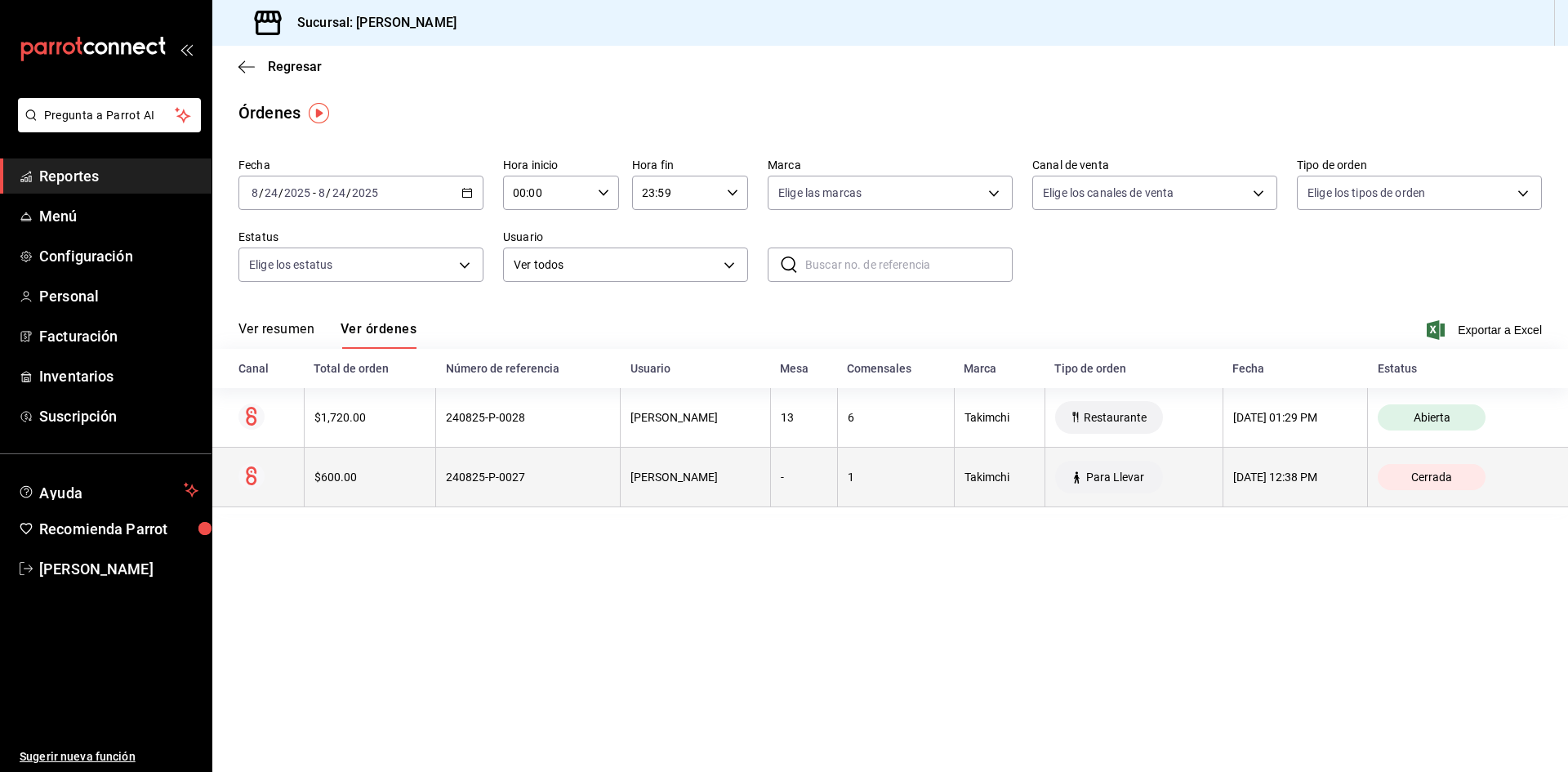
click at [630, 482] on div "[PERSON_NAME]" at bounding box center [695, 477] width 129 height 13
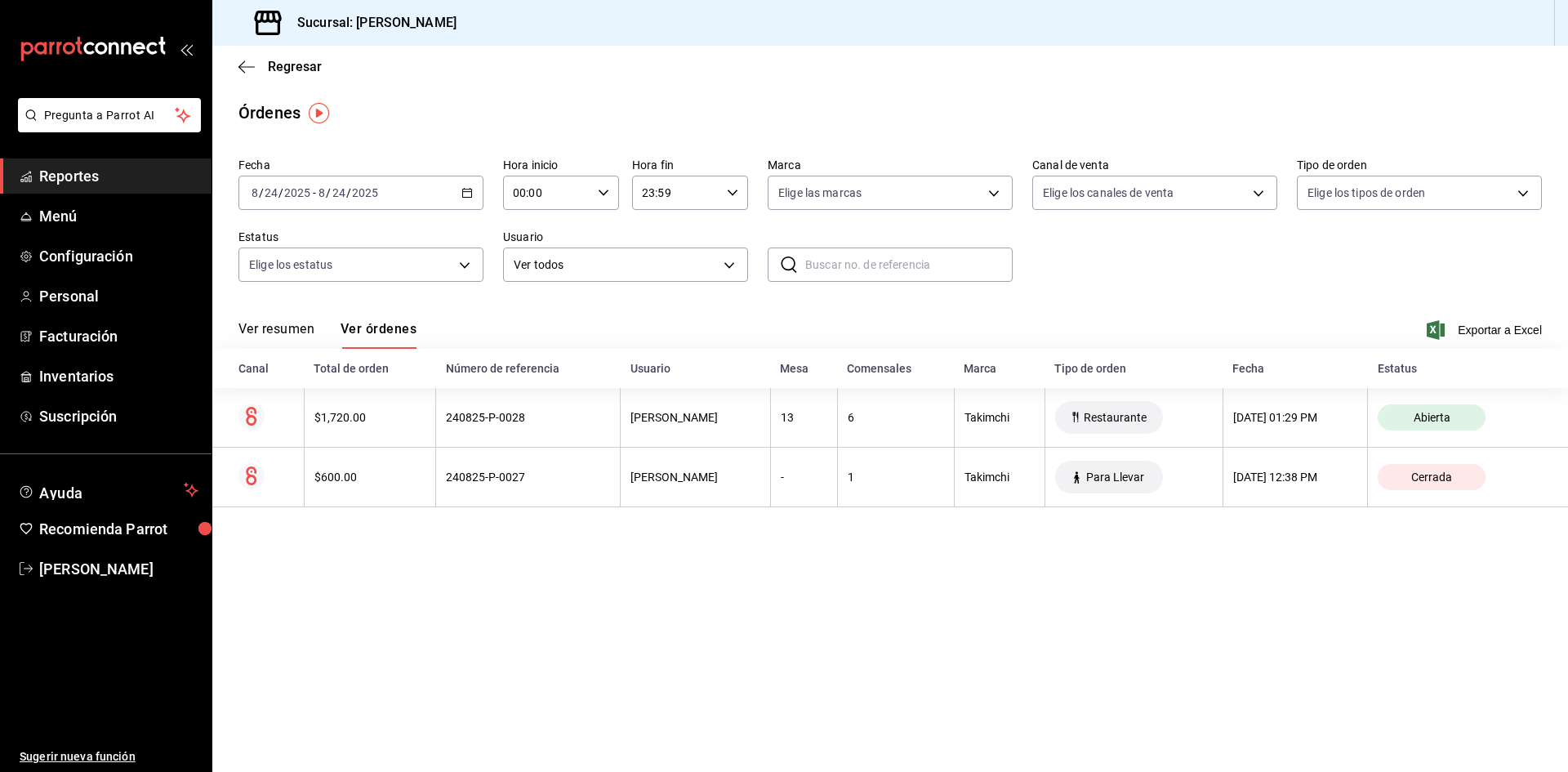
click at [621, 416] on th "[PERSON_NAME]" at bounding box center [696, 418] width 150 height 60
click at [239, 73] on icon "button" at bounding box center [246, 67] width 16 height 15
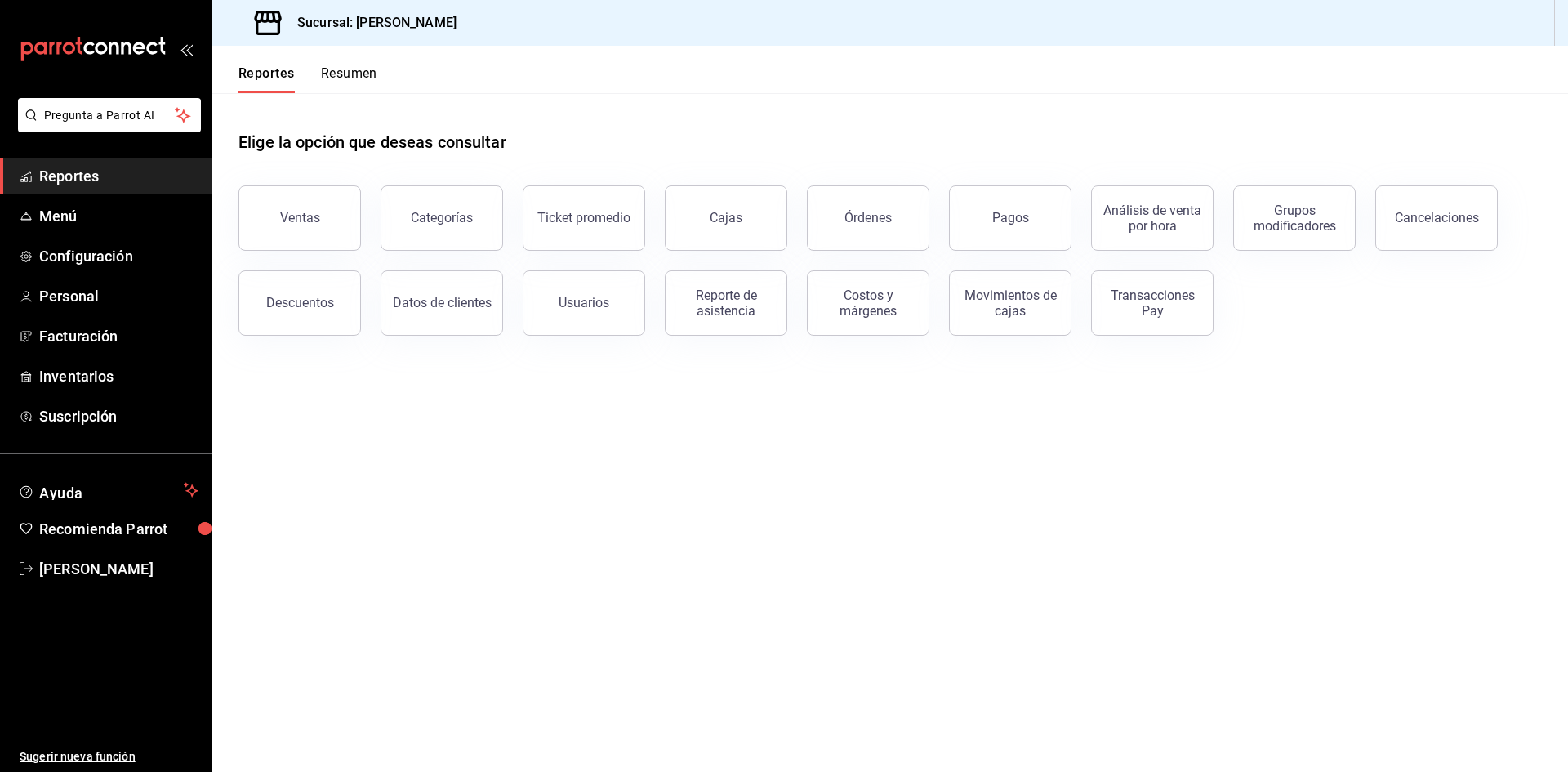
click at [356, 75] on button "Resumen" at bounding box center [349, 80] width 56 height 28
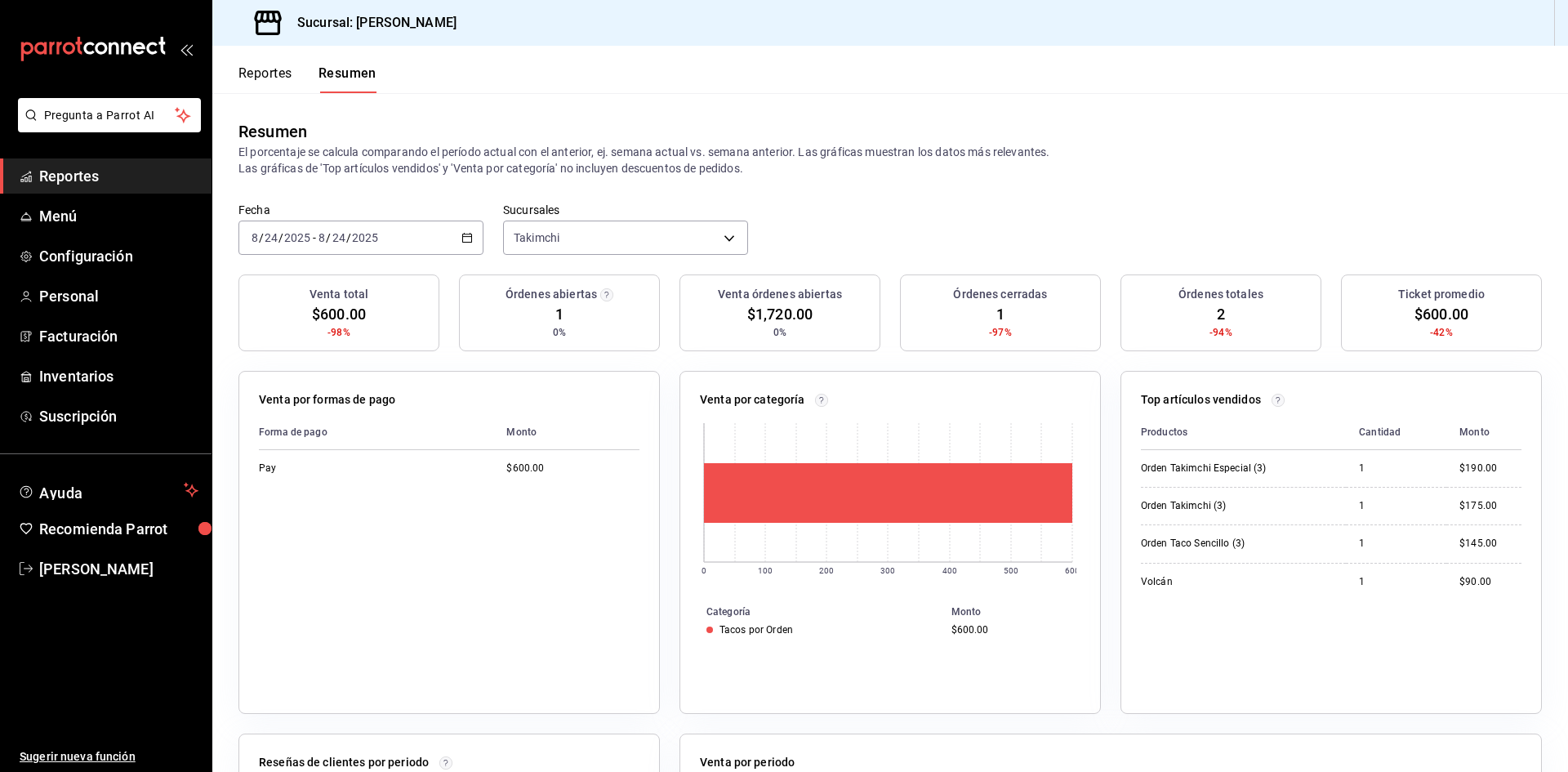
click at [258, 64] on div "Reportes Resumen" at bounding box center [294, 69] width 164 height 48
click at [263, 68] on button "Reportes" at bounding box center [266, 80] width 54 height 28
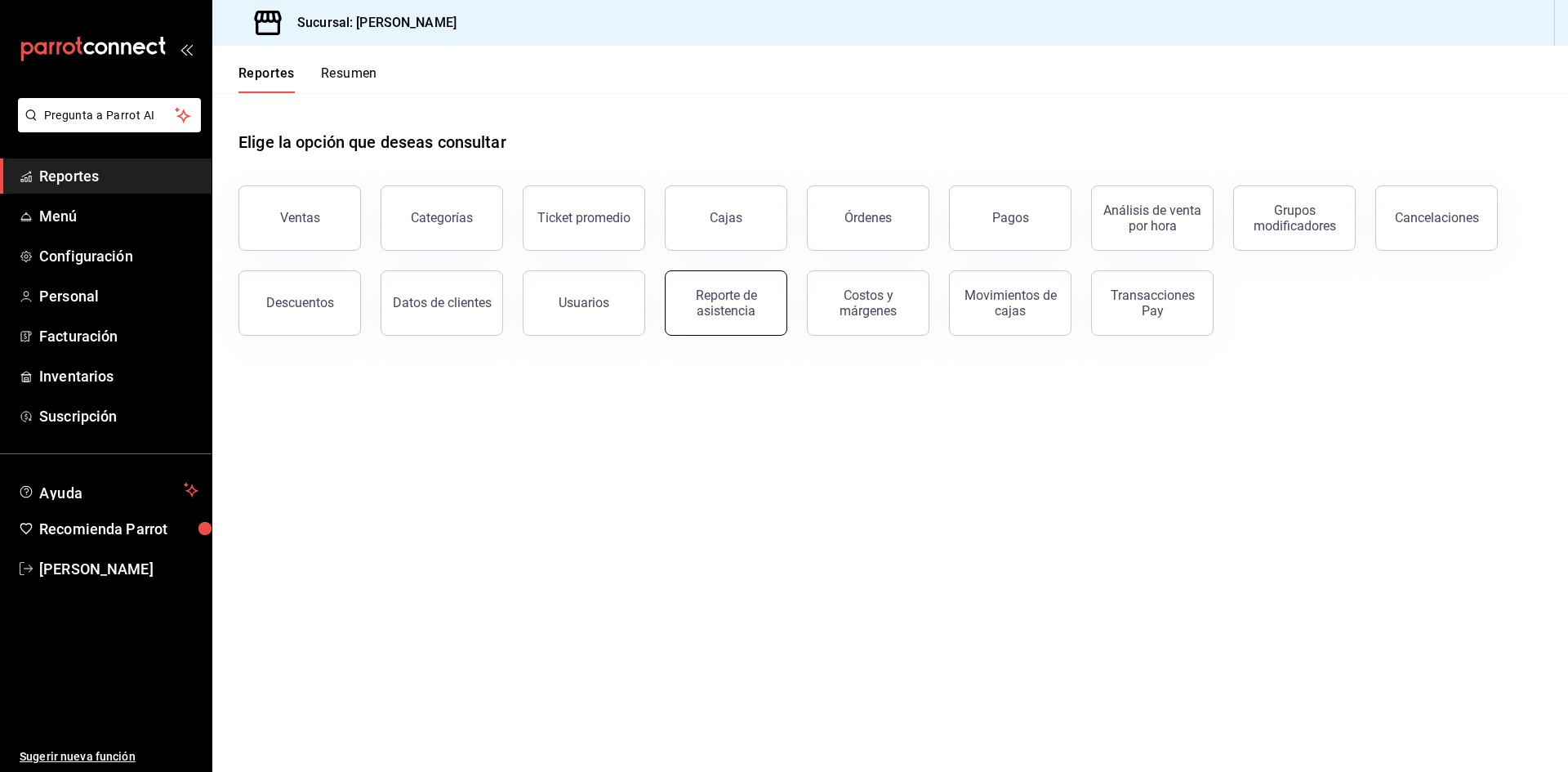
click at [752, 297] on div "Reporte de asistencia" at bounding box center [726, 303] width 101 height 31
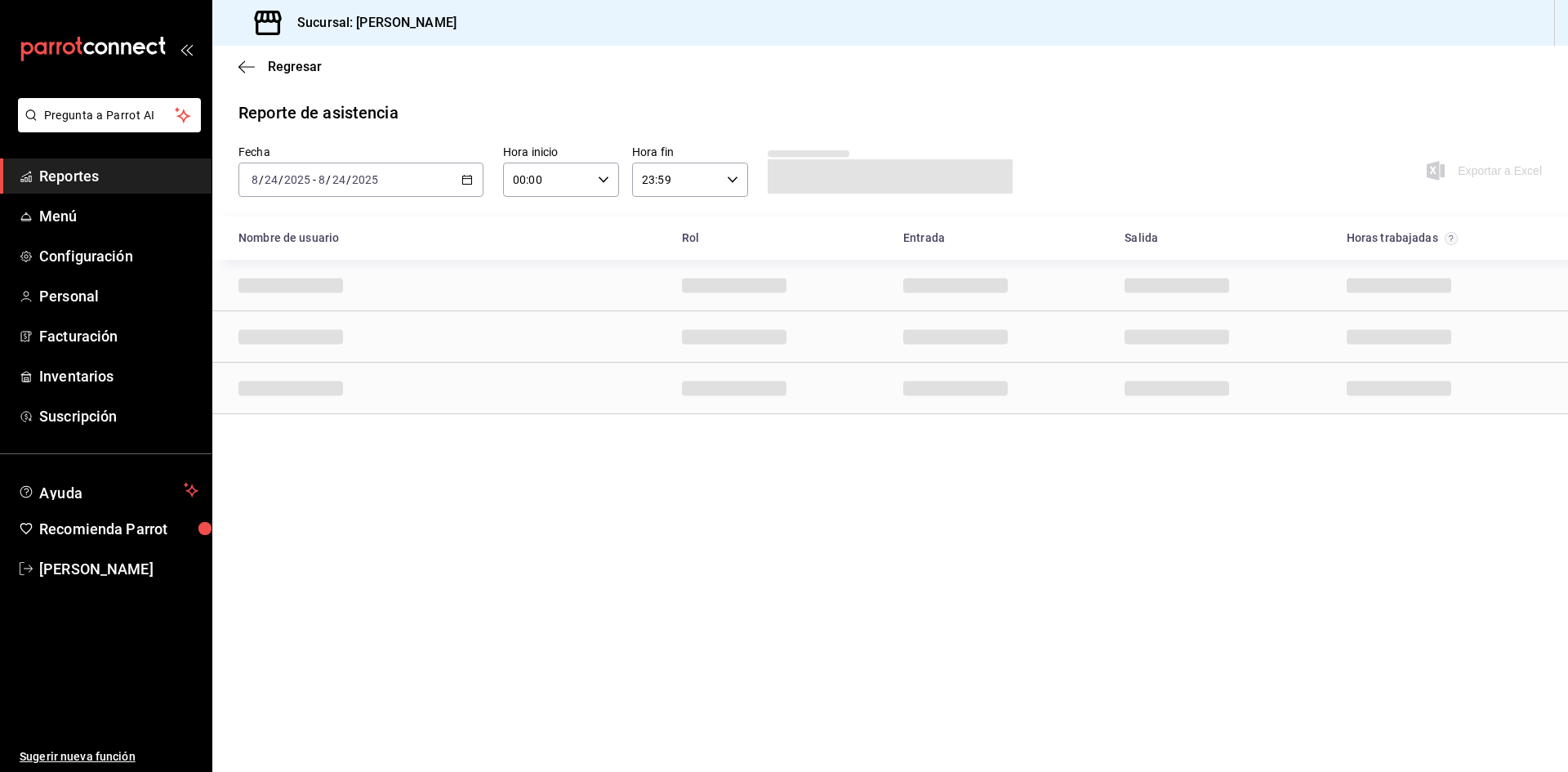
click at [471, 186] on div "[DATE] [DATE] - [DATE] [DATE]" at bounding box center [362, 180] width 245 height 35
click at [342, 419] on span "Rango de fechas" at bounding box center [315, 413] width 126 height 17
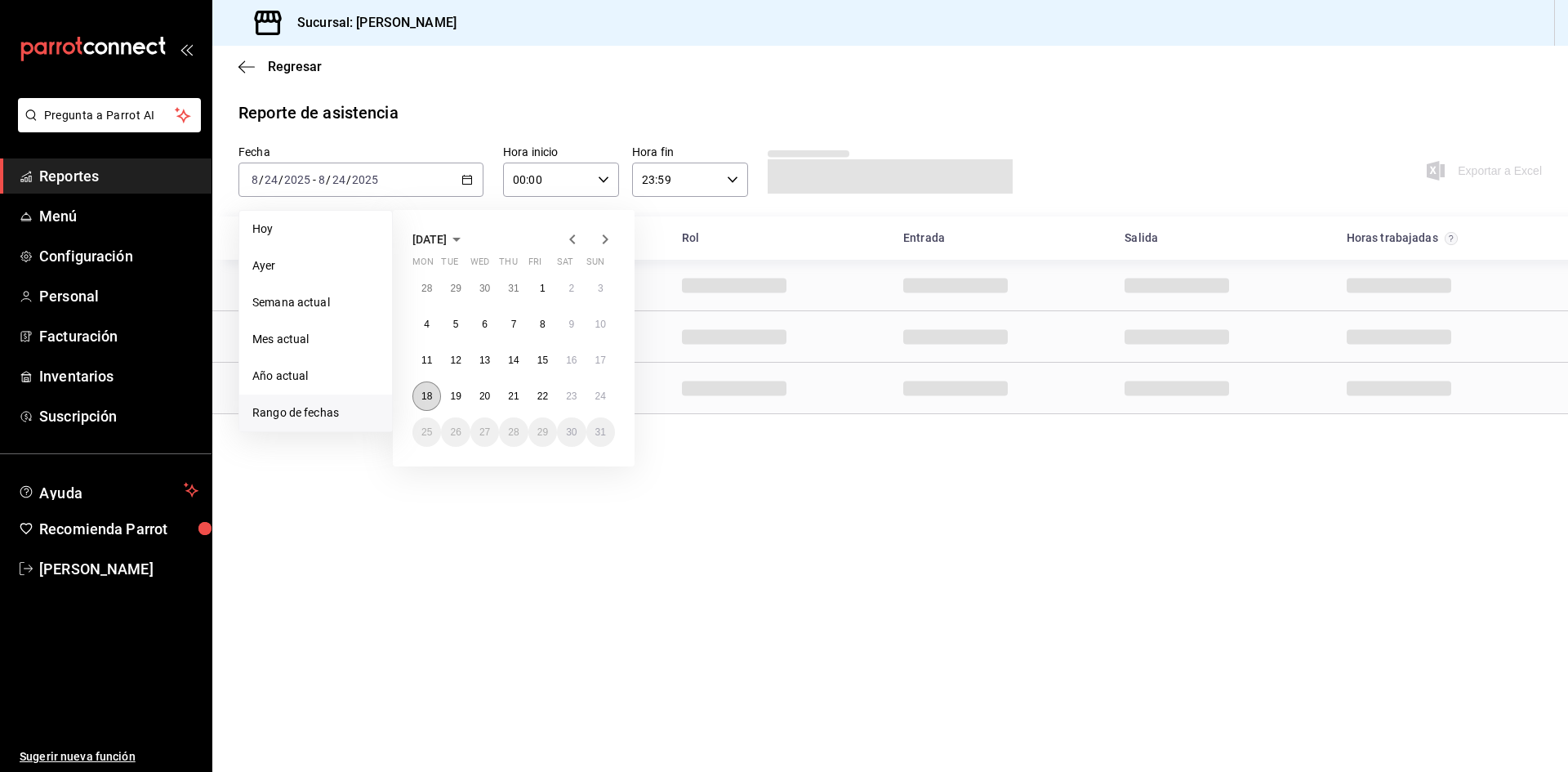
click at [418, 395] on button "18" at bounding box center [426, 395] width 29 height 29
click at [603, 392] on abbr "24" at bounding box center [600, 396] width 10 height 11
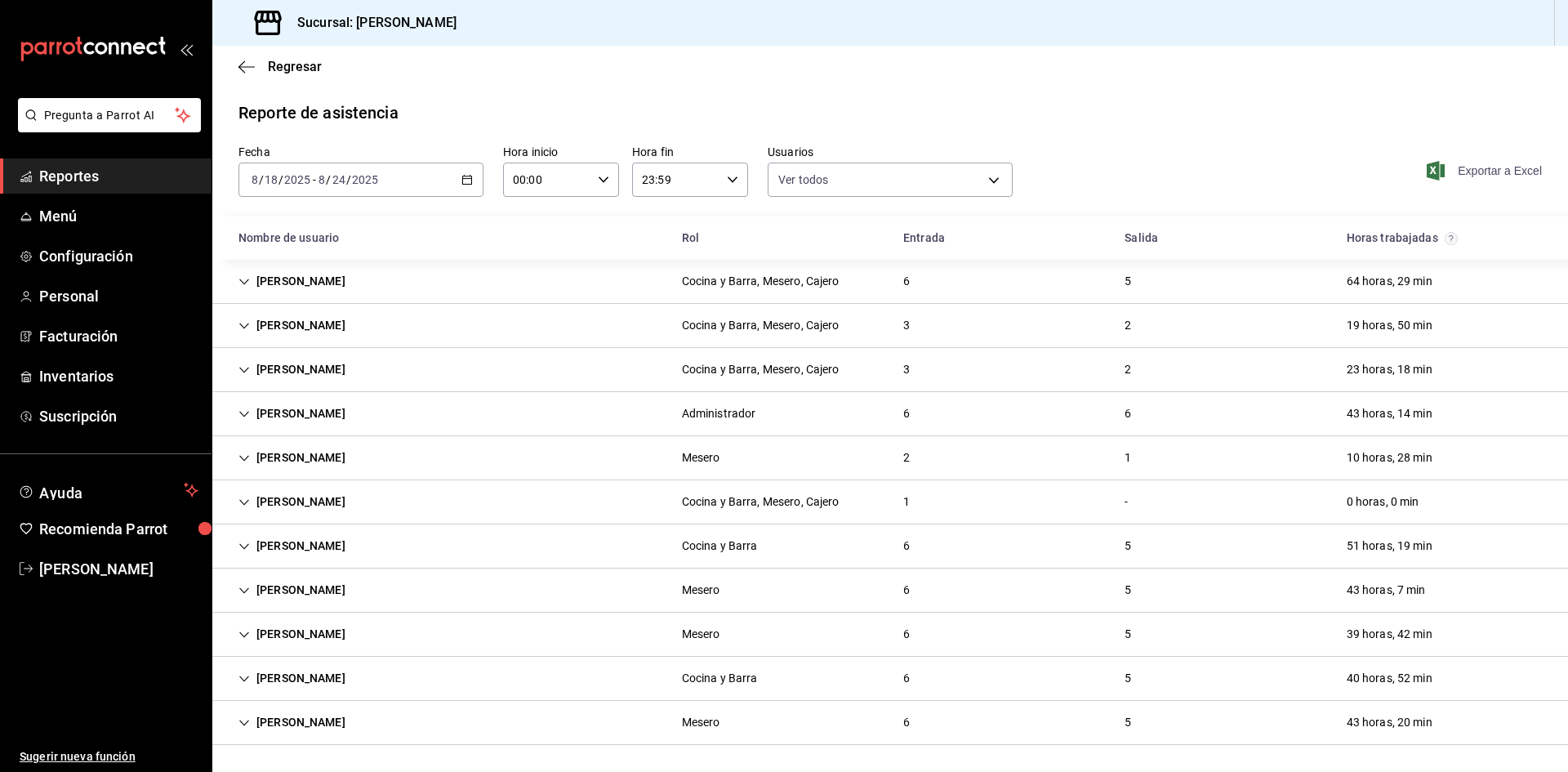
click at [1467, 169] on span "Exportar a Excel" at bounding box center [1486, 171] width 111 height 20
click at [249, 71] on icon "button" at bounding box center [246, 67] width 16 height 15
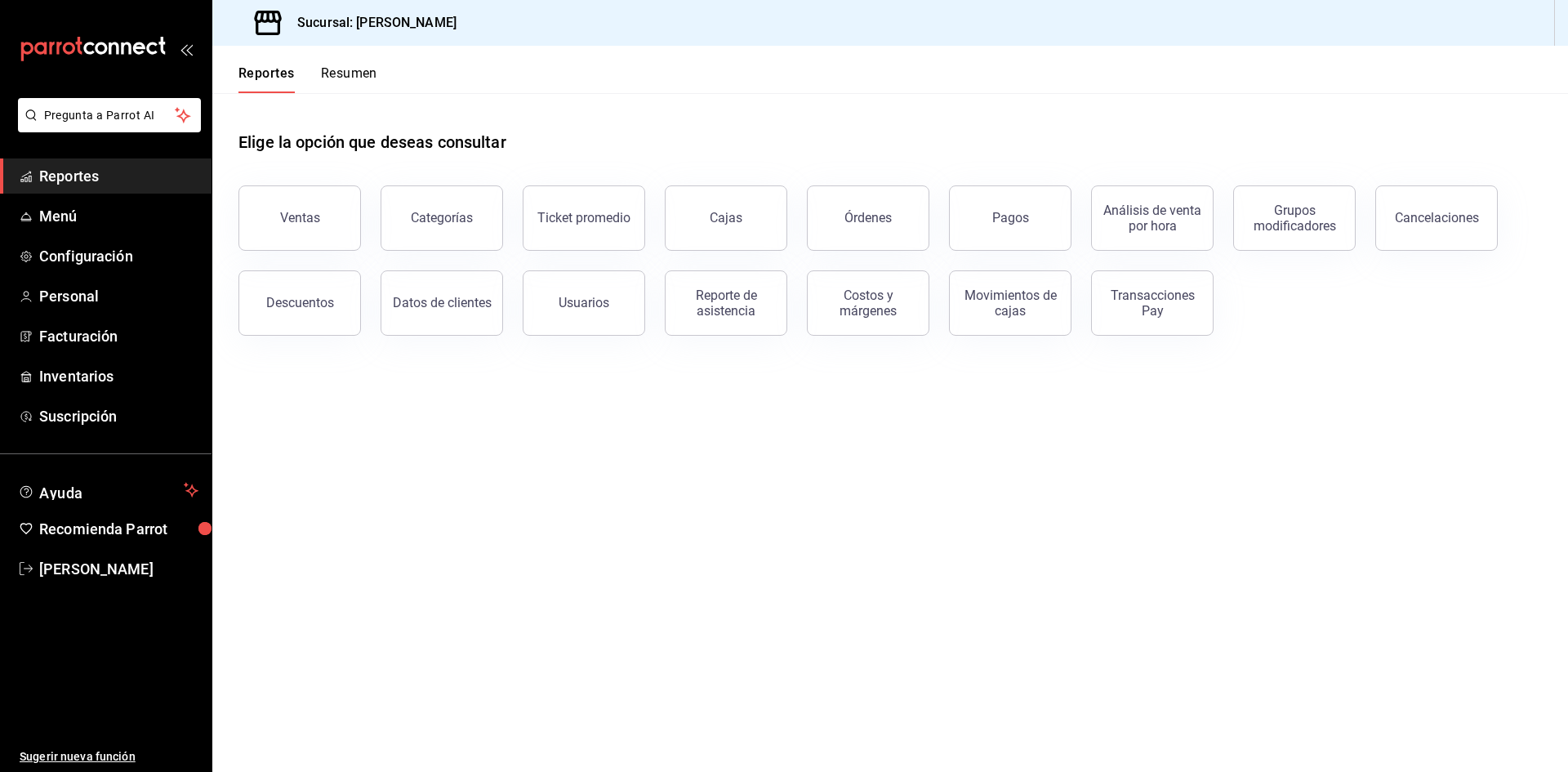
click at [354, 64] on div "Reportes Resumen" at bounding box center [295, 69] width 165 height 48
click at [362, 75] on button "Resumen" at bounding box center [349, 80] width 56 height 28
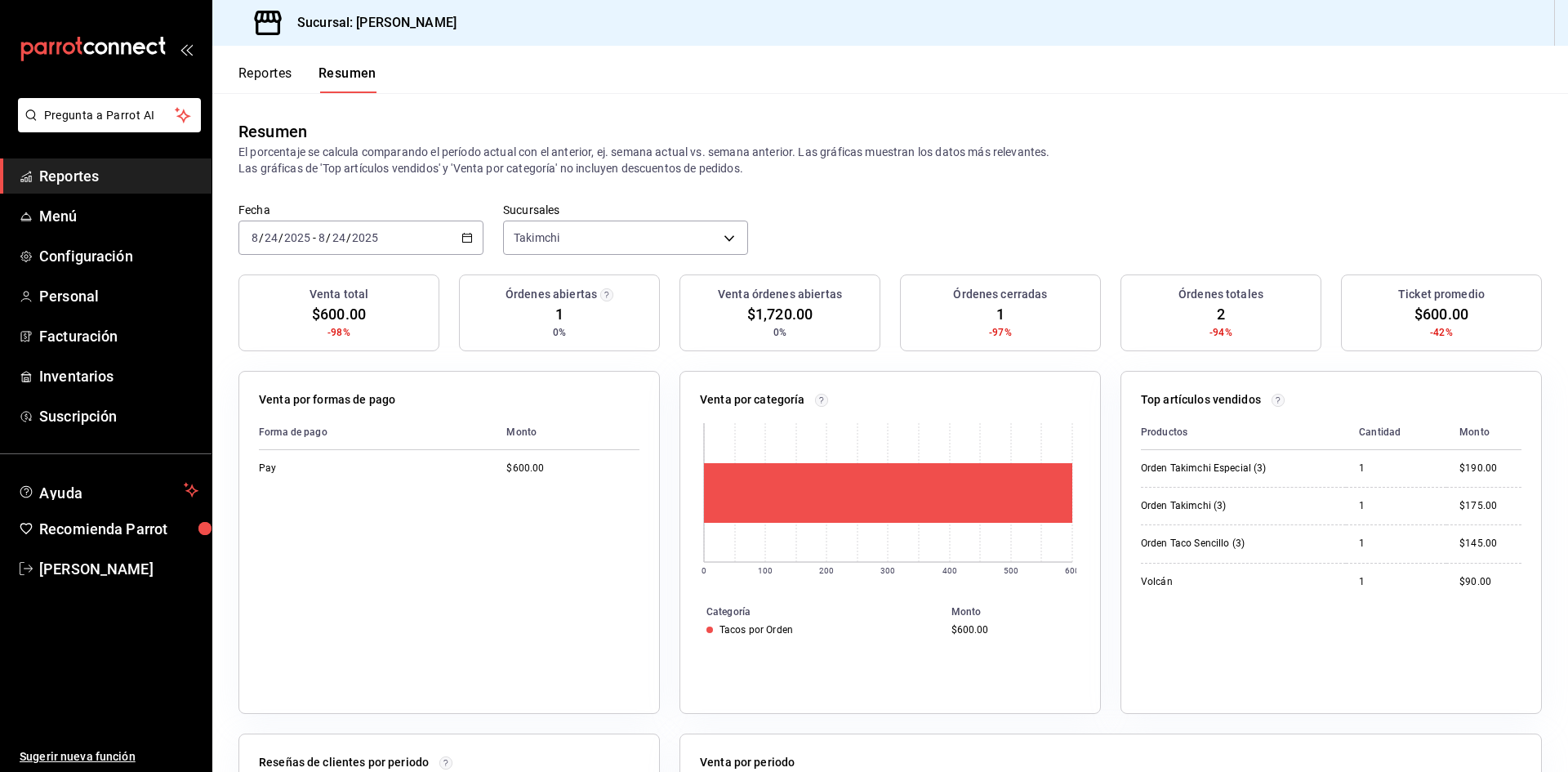
scroll to position [331, 0]
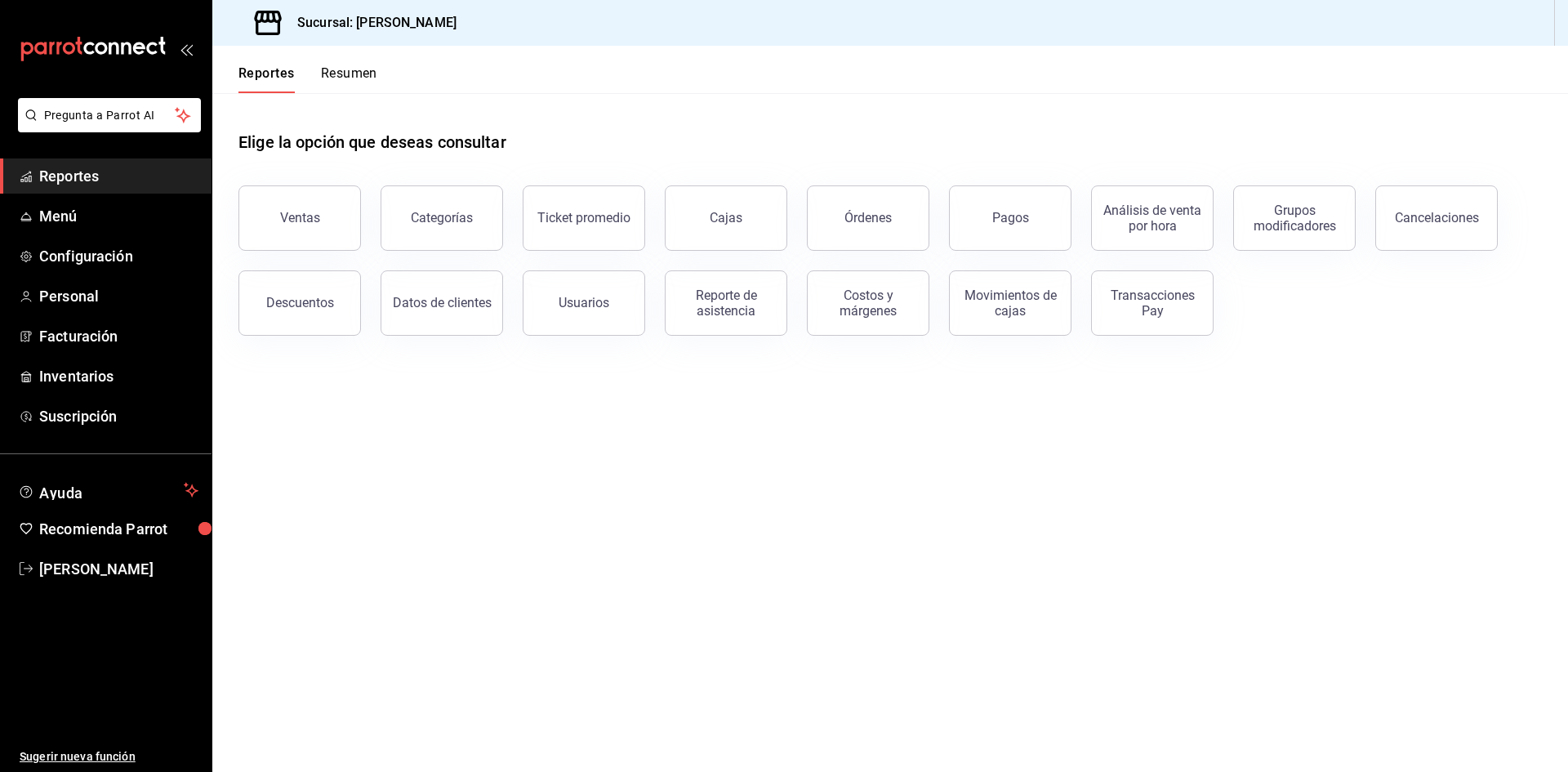
click at [353, 80] on button "Resumen" at bounding box center [349, 80] width 56 height 28
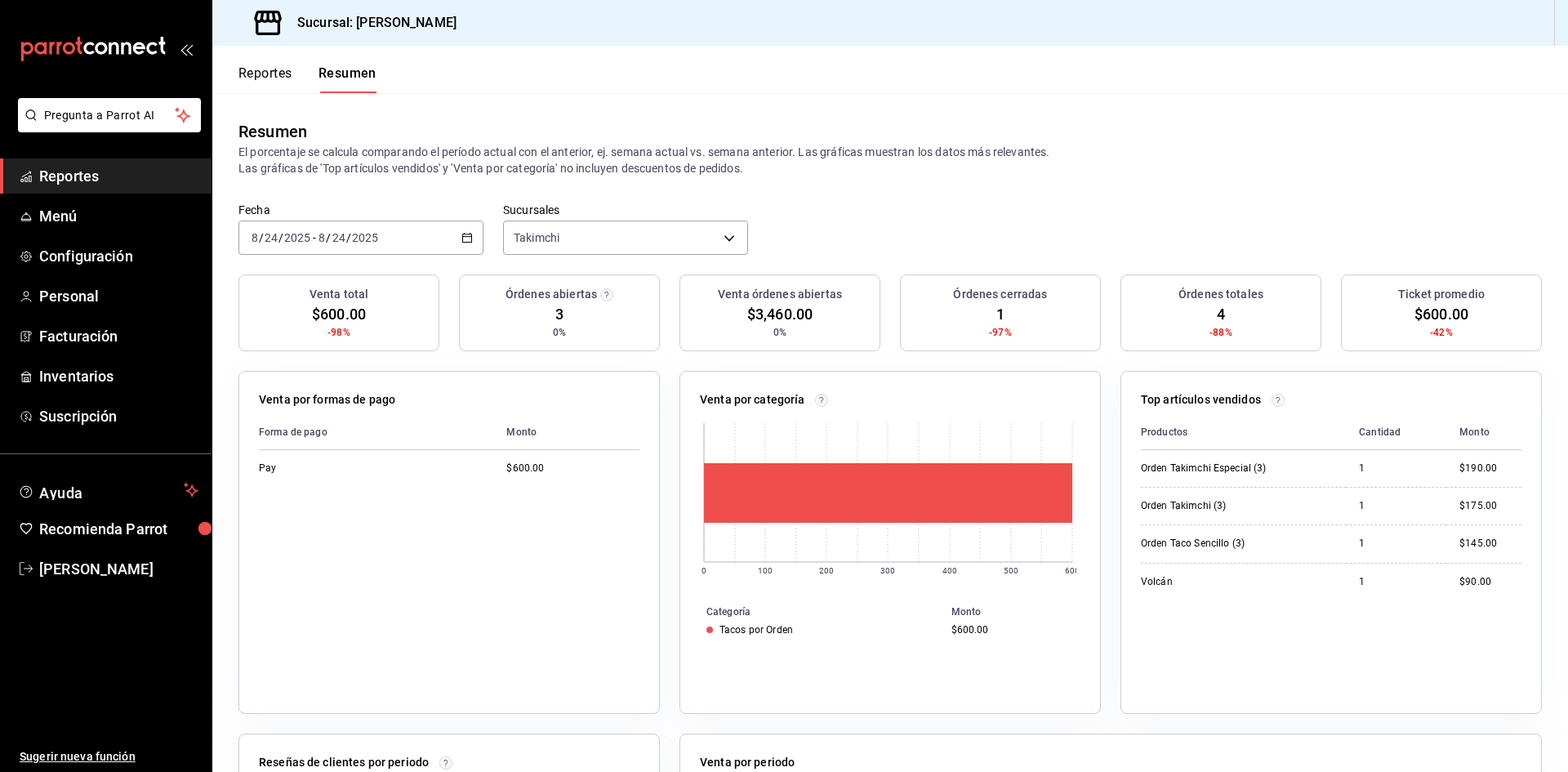
click at [288, 83] on button "Reportes" at bounding box center [266, 80] width 54 height 28
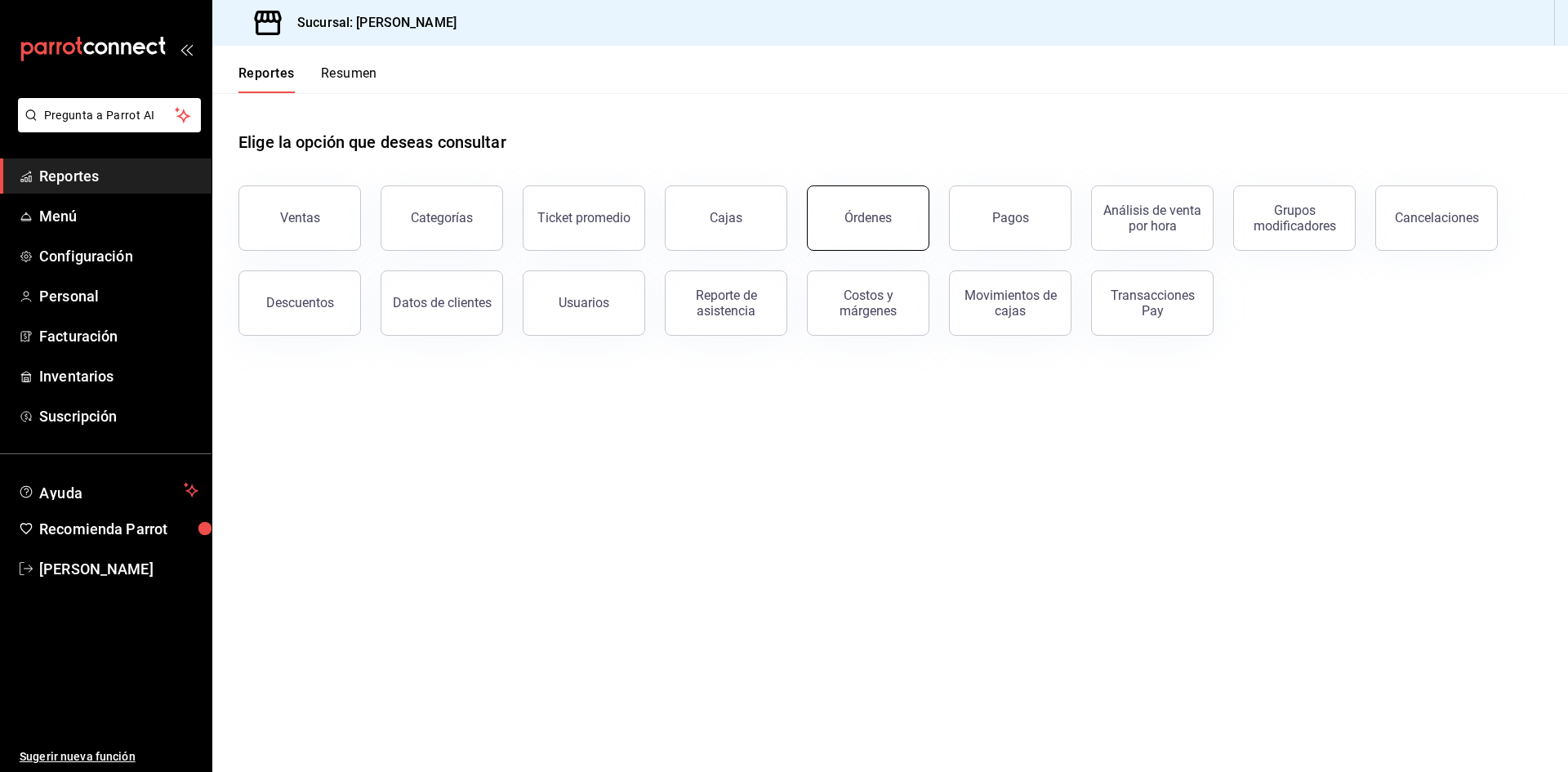
click at [848, 212] on div "Órdenes" at bounding box center [868, 217] width 48 height 16
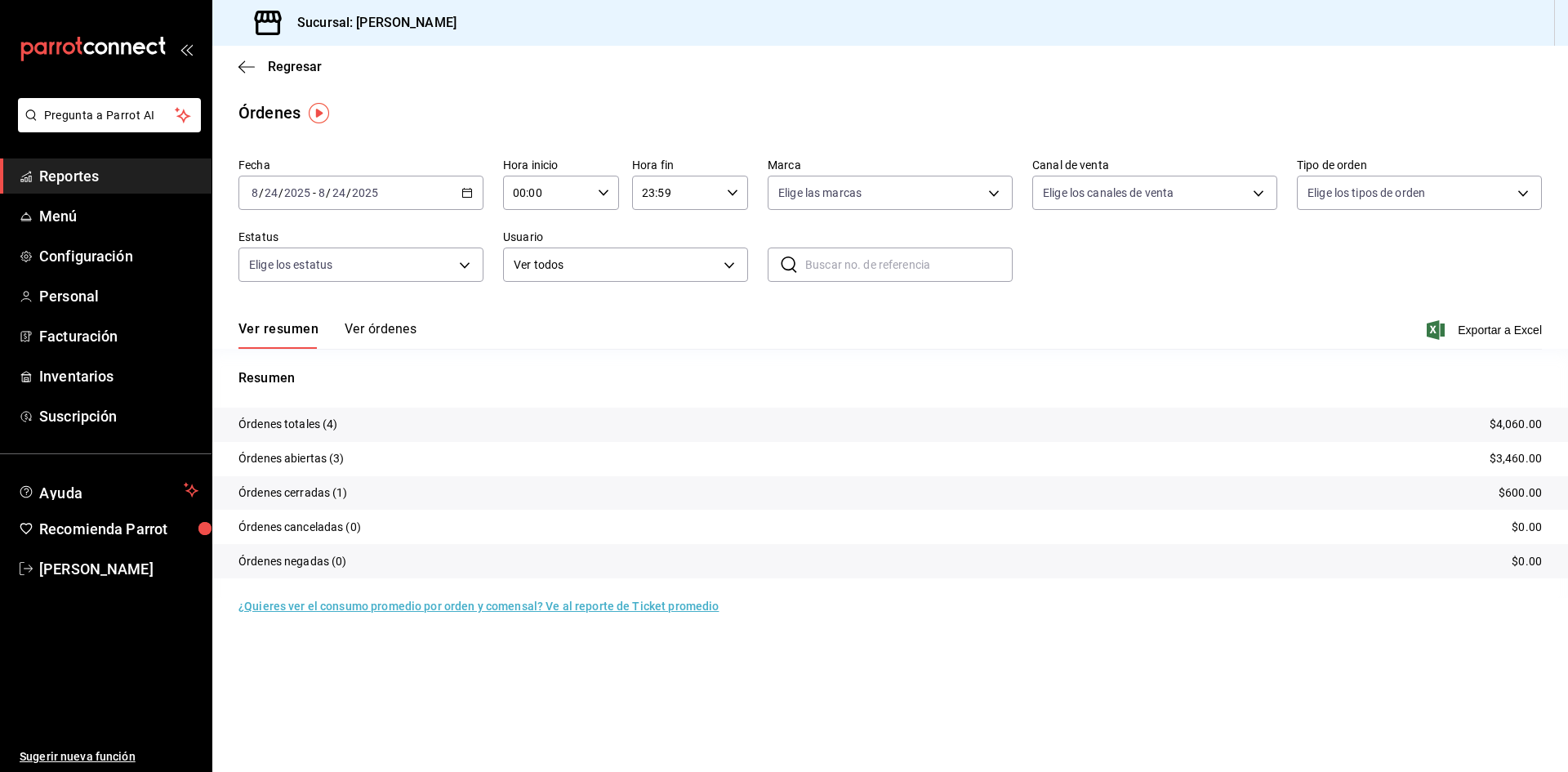
click at [391, 334] on button "Ver órdenes" at bounding box center [380, 335] width 72 height 28
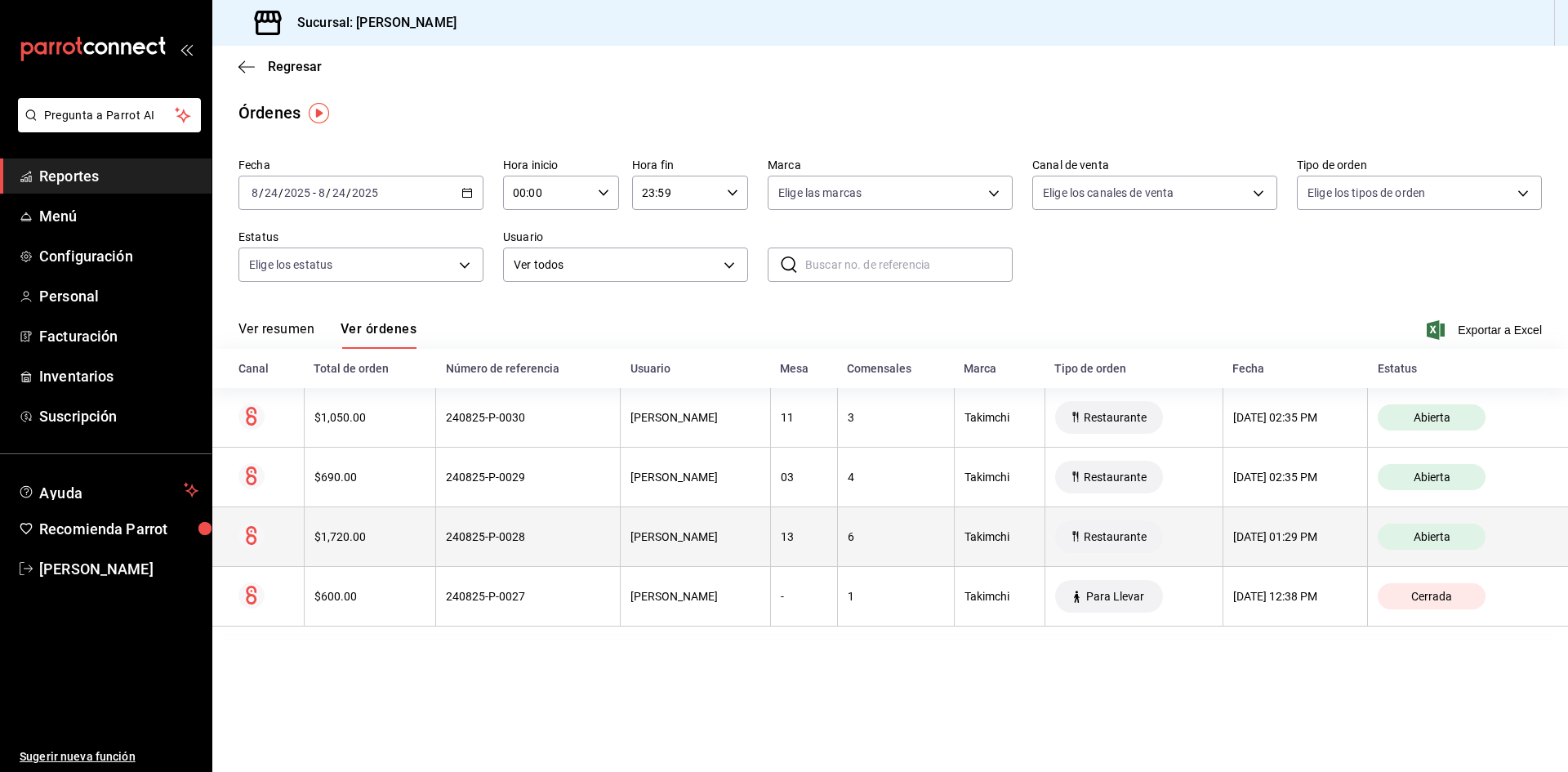
click at [436, 527] on th "240825-P-0028" at bounding box center [528, 538] width 185 height 60
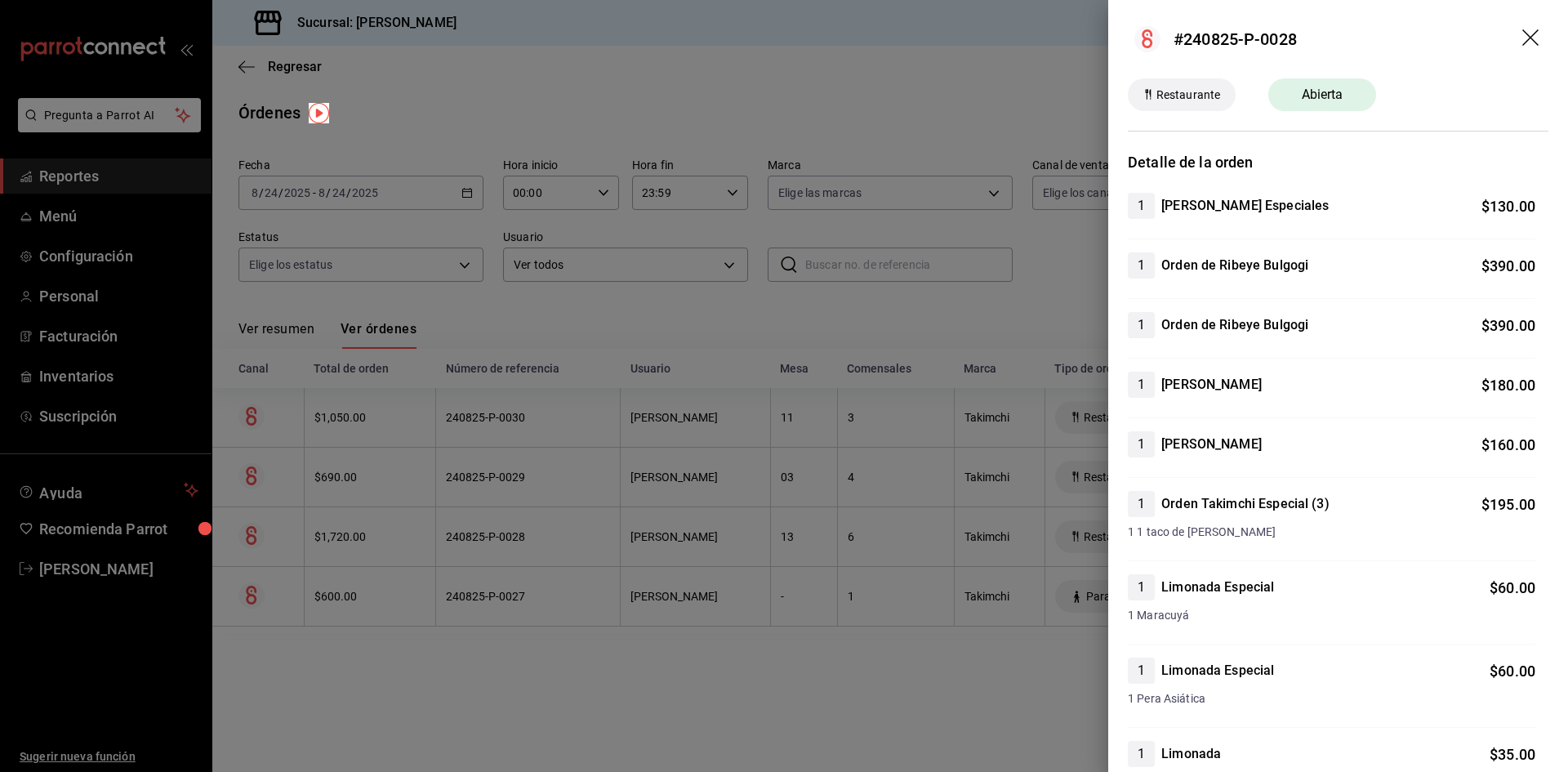
click at [600, 444] on div at bounding box center [784, 386] width 1568 height 772
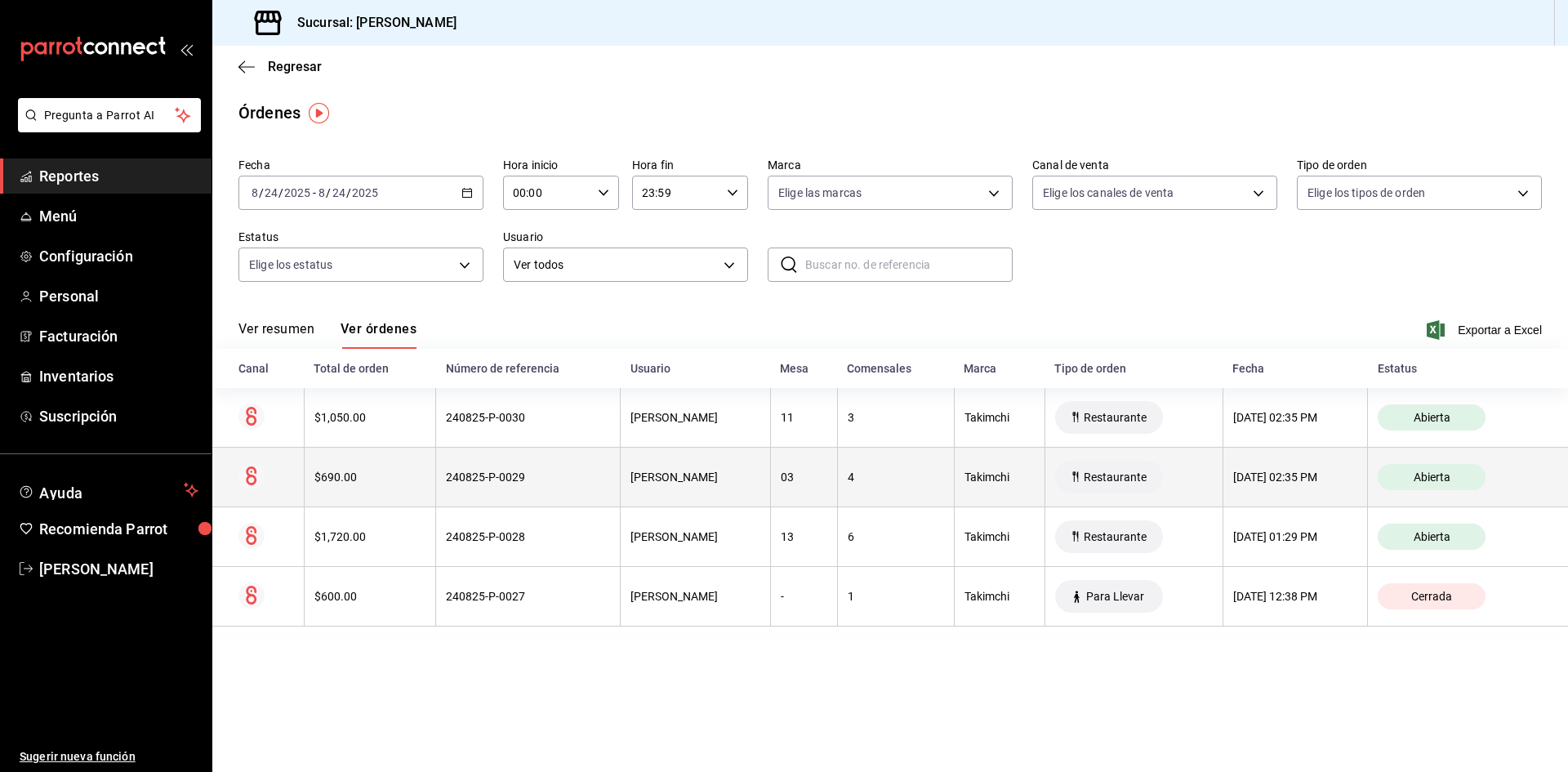
click at [451, 458] on th "240825-P-0029" at bounding box center [528, 478] width 185 height 60
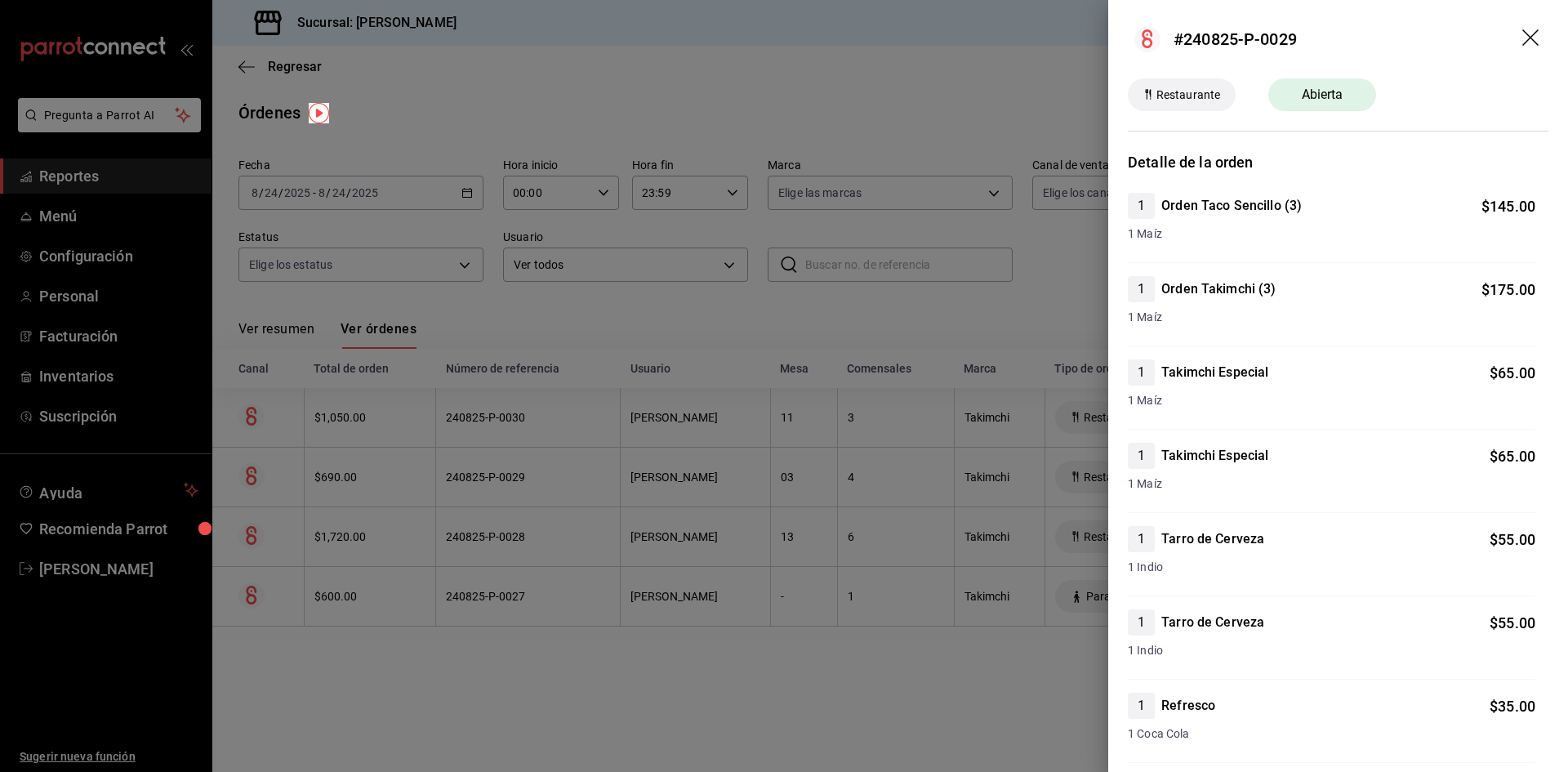
click at [873, 393] on div at bounding box center [784, 386] width 1568 height 772
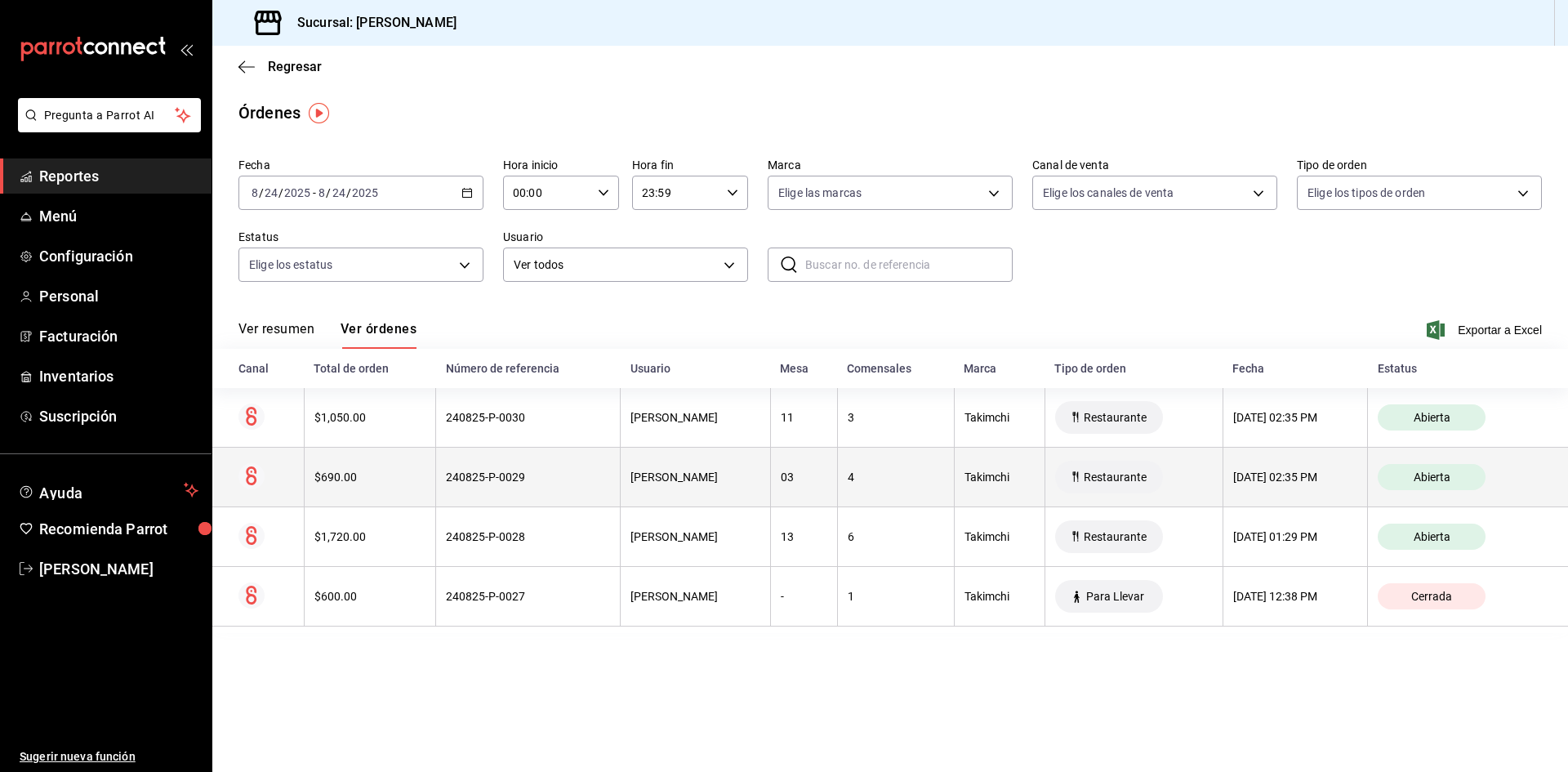
click at [623, 470] on th "[PERSON_NAME]" at bounding box center [696, 478] width 150 height 60
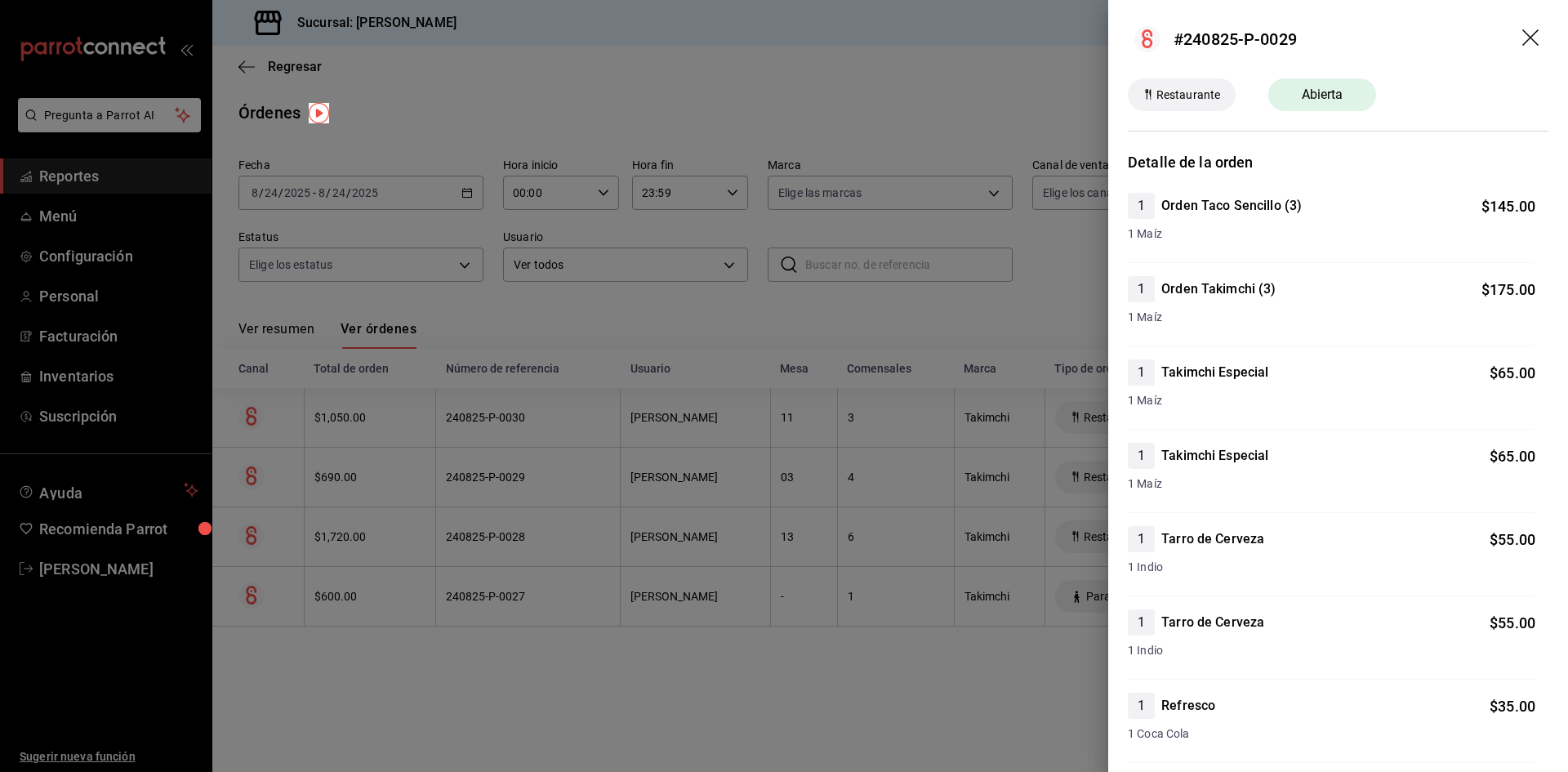
click at [984, 461] on div at bounding box center [784, 386] width 1568 height 772
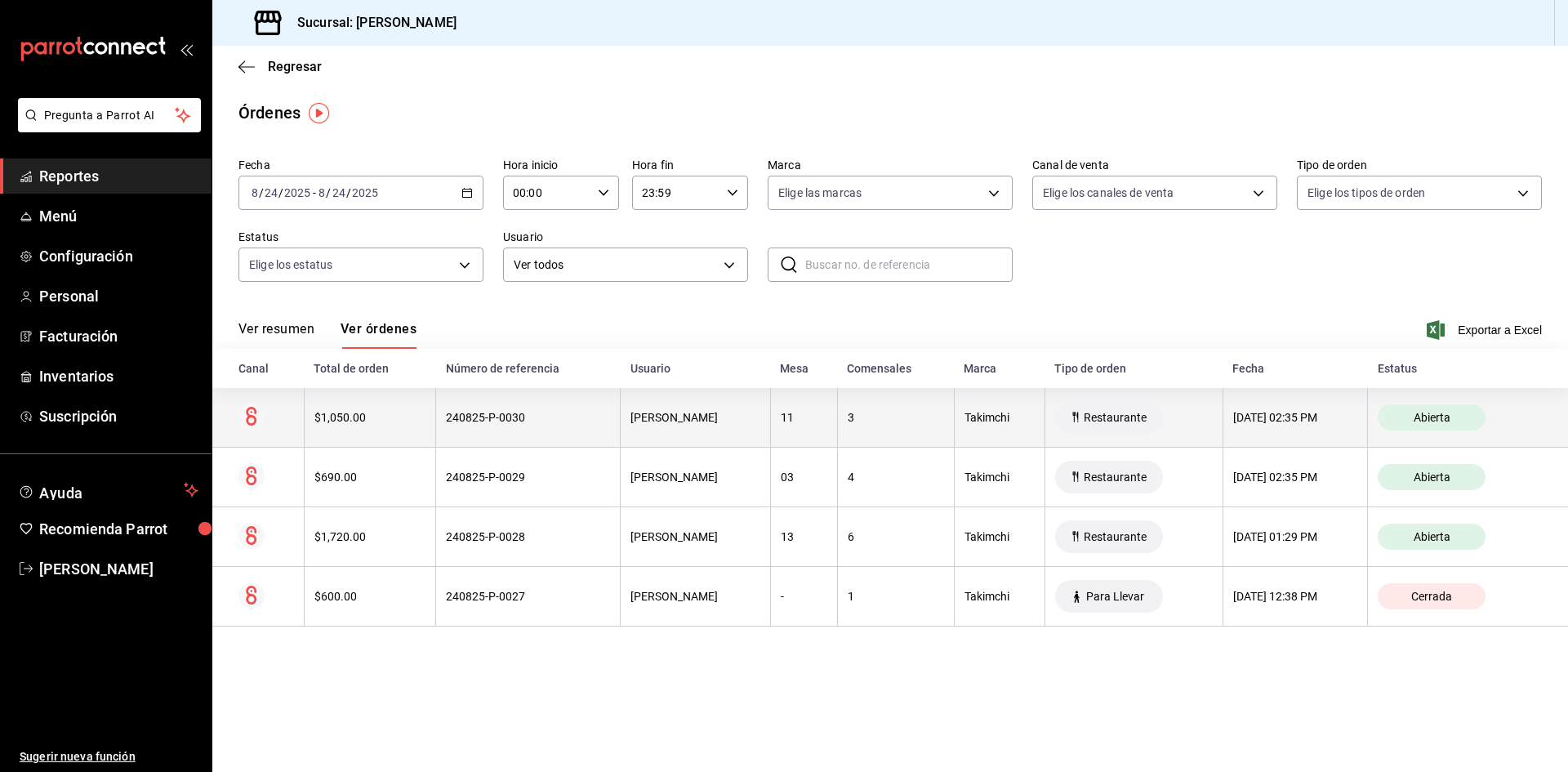
click at [671, 412] on div "[PERSON_NAME]" at bounding box center [695, 418] width 129 height 13
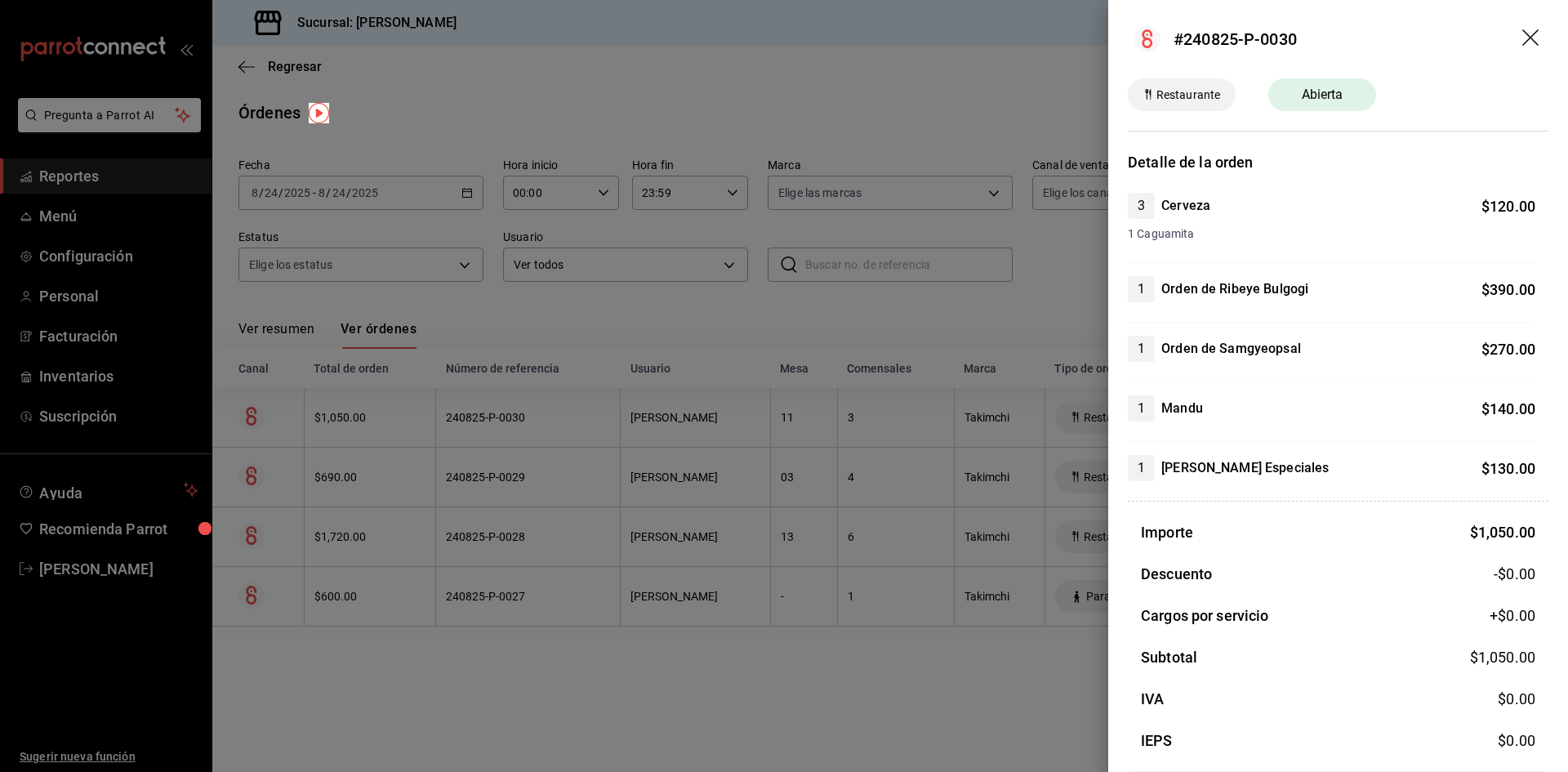
click at [1523, 42] on icon "drag" at bounding box center [1532, 38] width 20 height 20
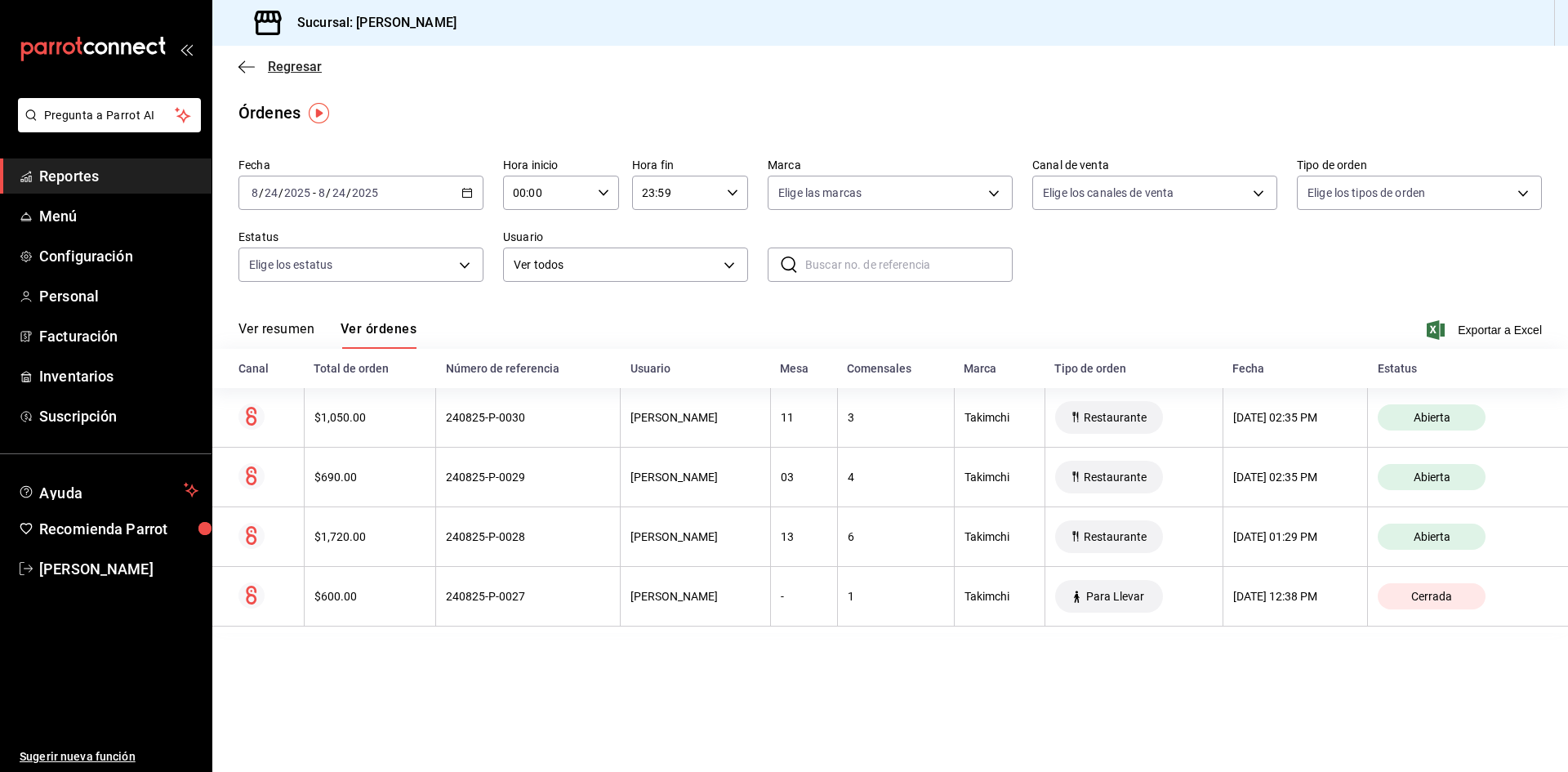
click at [241, 72] on icon "button" at bounding box center [246, 67] width 16 height 15
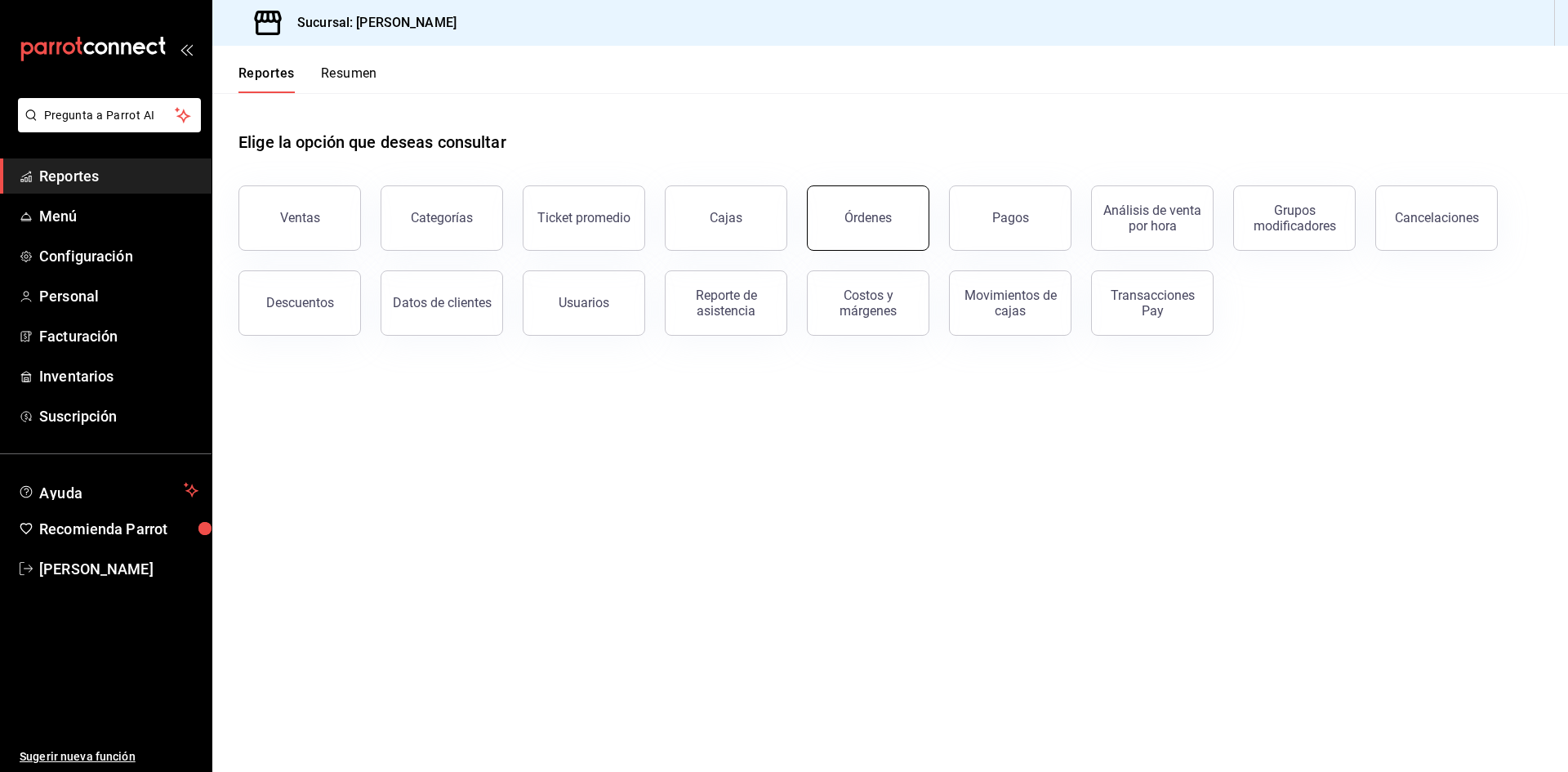
click at [918, 230] on button "Órdenes" at bounding box center [868, 218] width 123 height 66
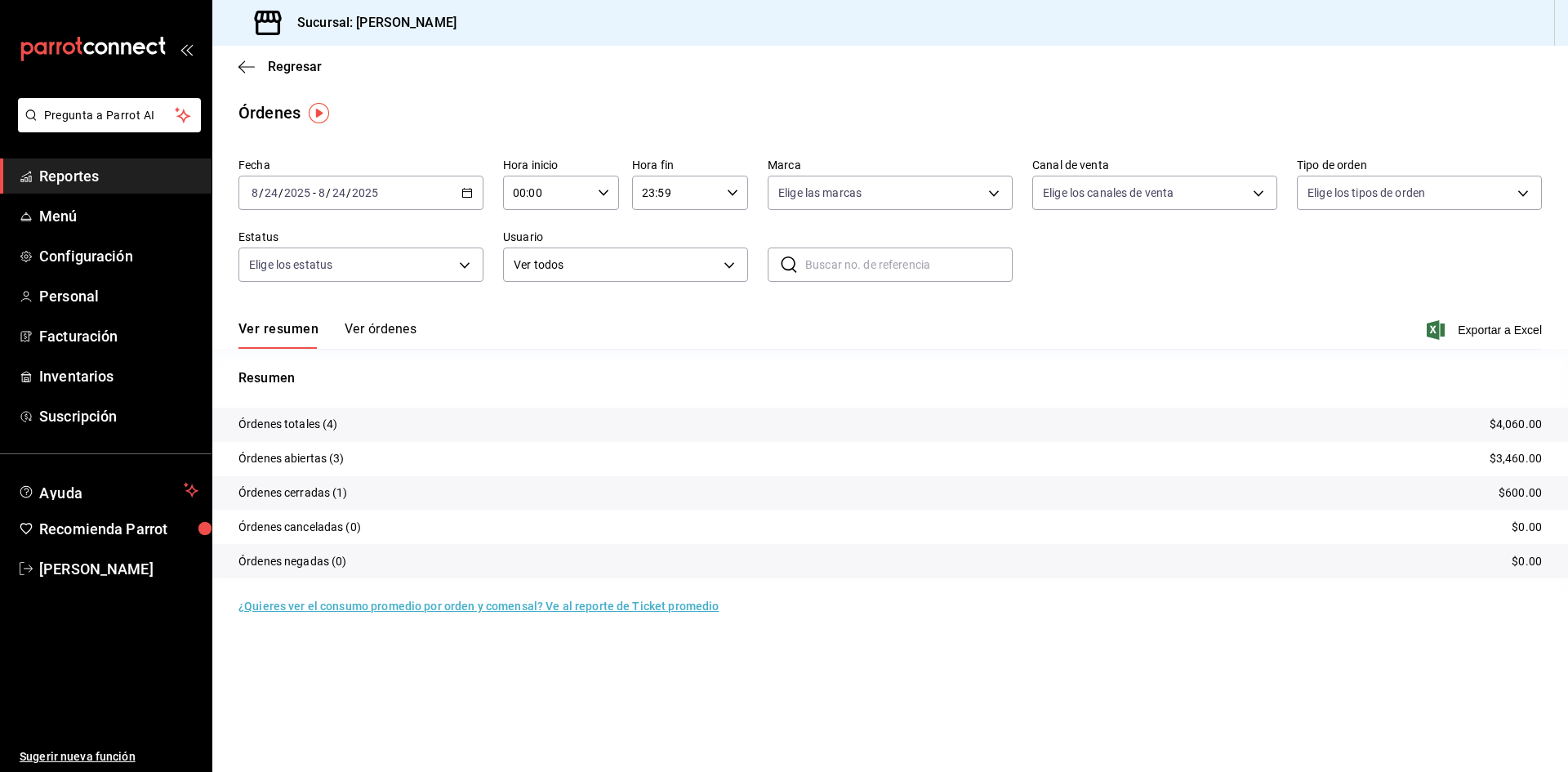
click at [383, 328] on button "Ver órdenes" at bounding box center [380, 335] width 72 height 28
